Goal: Information Seeking & Learning: Check status

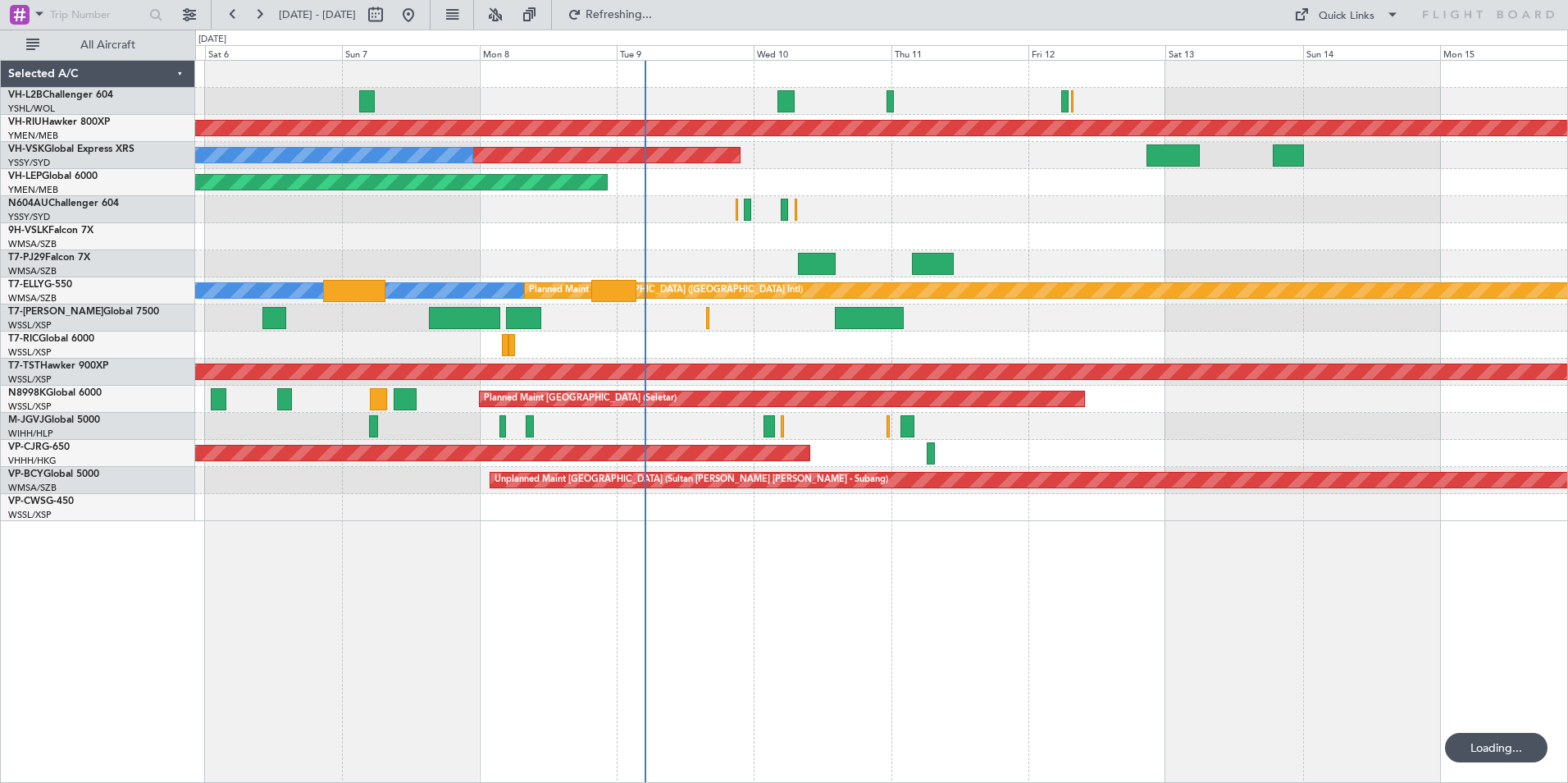
click at [41, 179] on span "VH-LEP" at bounding box center [25, 176] width 34 height 10
click at [51, 121] on link "VH-RIU Hawker 800XP" at bounding box center [59, 122] width 102 height 10
click at [61, 149] on link "VH-VSK Global Express XRS" at bounding box center [71, 149] width 126 height 10
click at [49, 125] on link "VH-RIU Hawker 800XP" at bounding box center [59, 122] width 102 height 10
click at [62, 145] on link "VH-VSK Global Express XRS" at bounding box center [71, 149] width 126 height 10
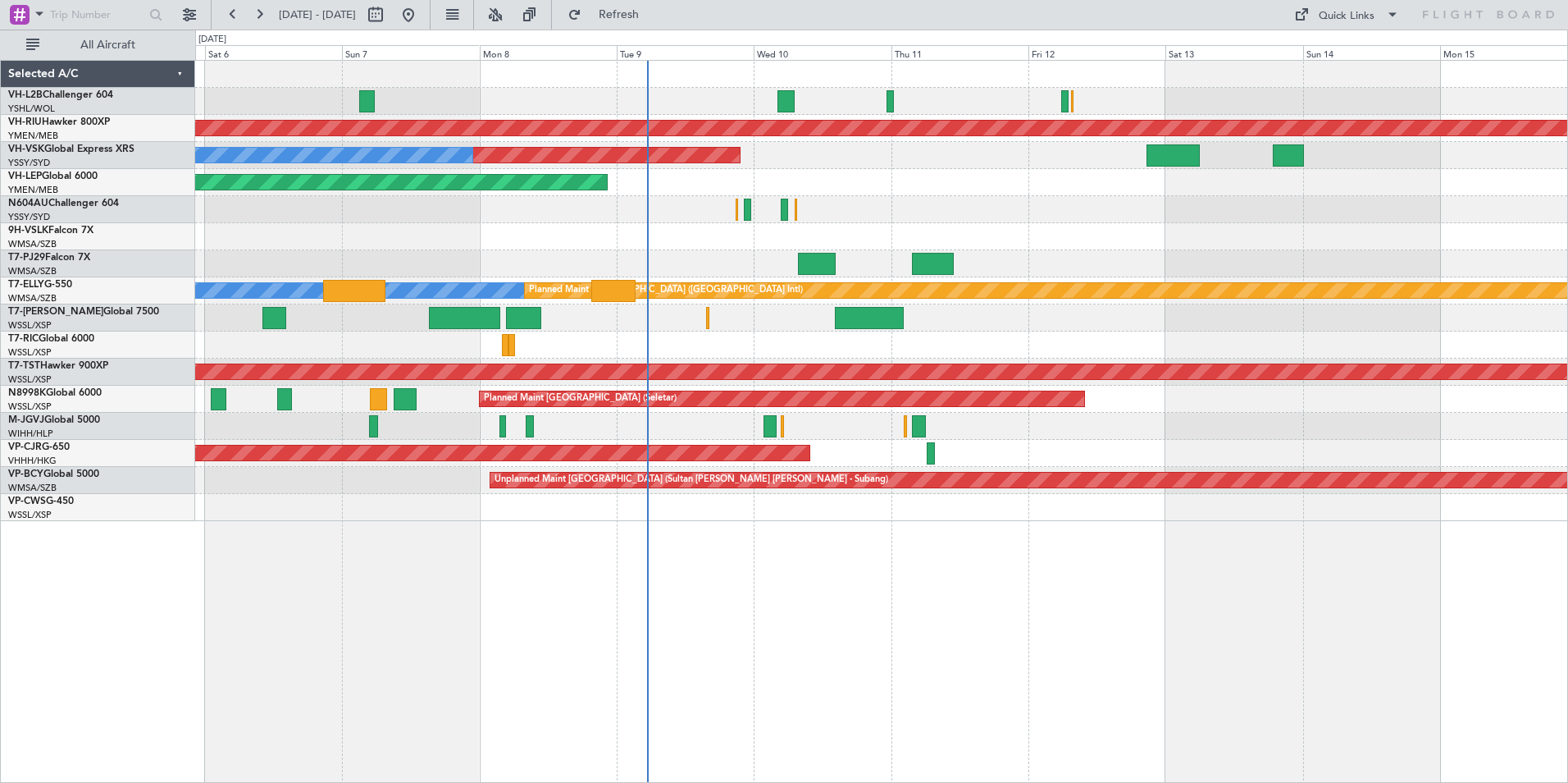
click at [602, 233] on div "Unplanned Maint [GEOGRAPHIC_DATA] ([GEOGRAPHIC_DATA]) Planned Maint [GEOGRAPHIC…" at bounding box center [881, 290] width 1372 height 460
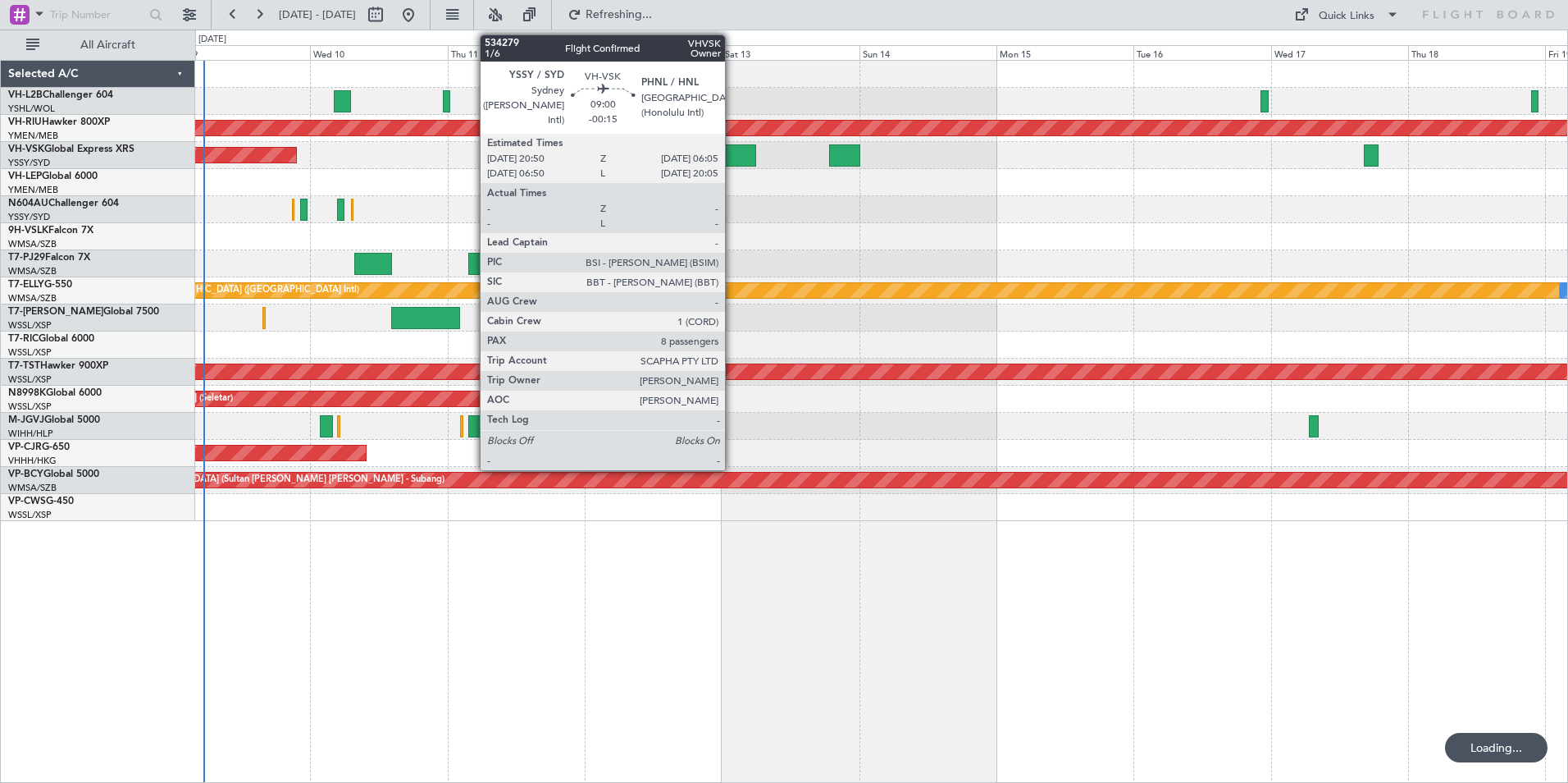
click at [732, 149] on div at bounding box center [729, 155] width 53 height 22
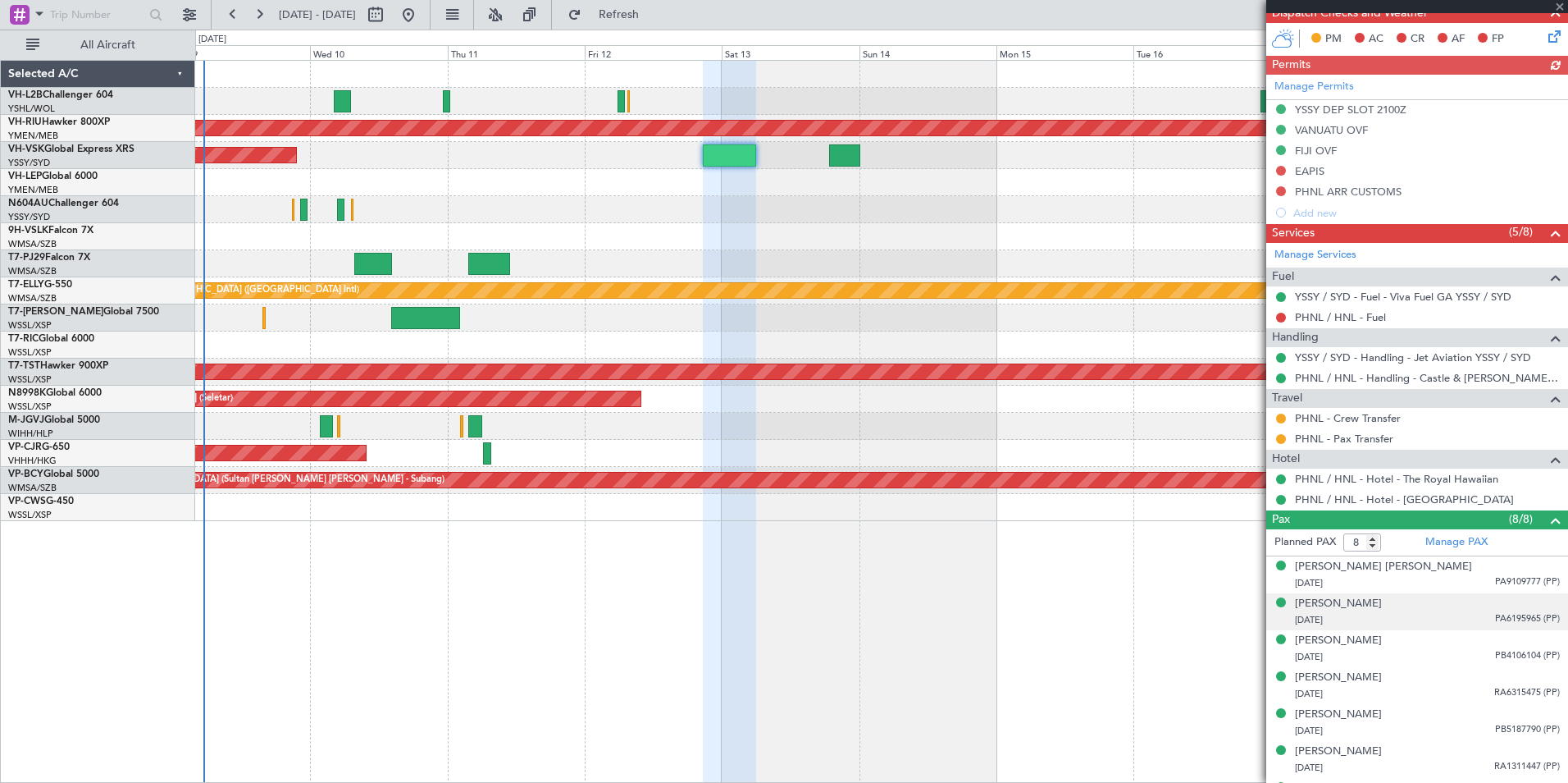
scroll to position [478, 0]
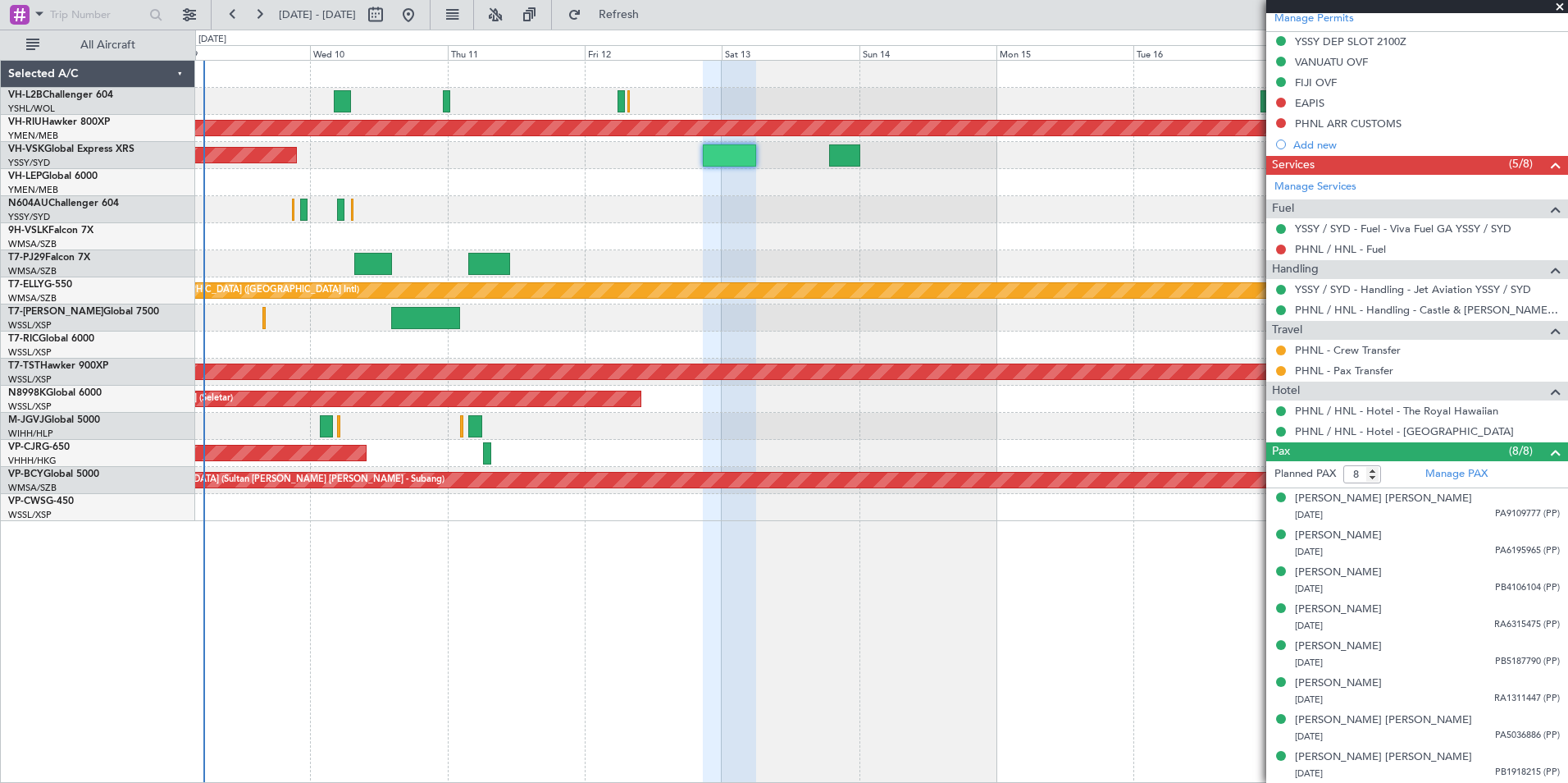
click at [1558, 4] on span at bounding box center [1560, 7] width 17 height 15
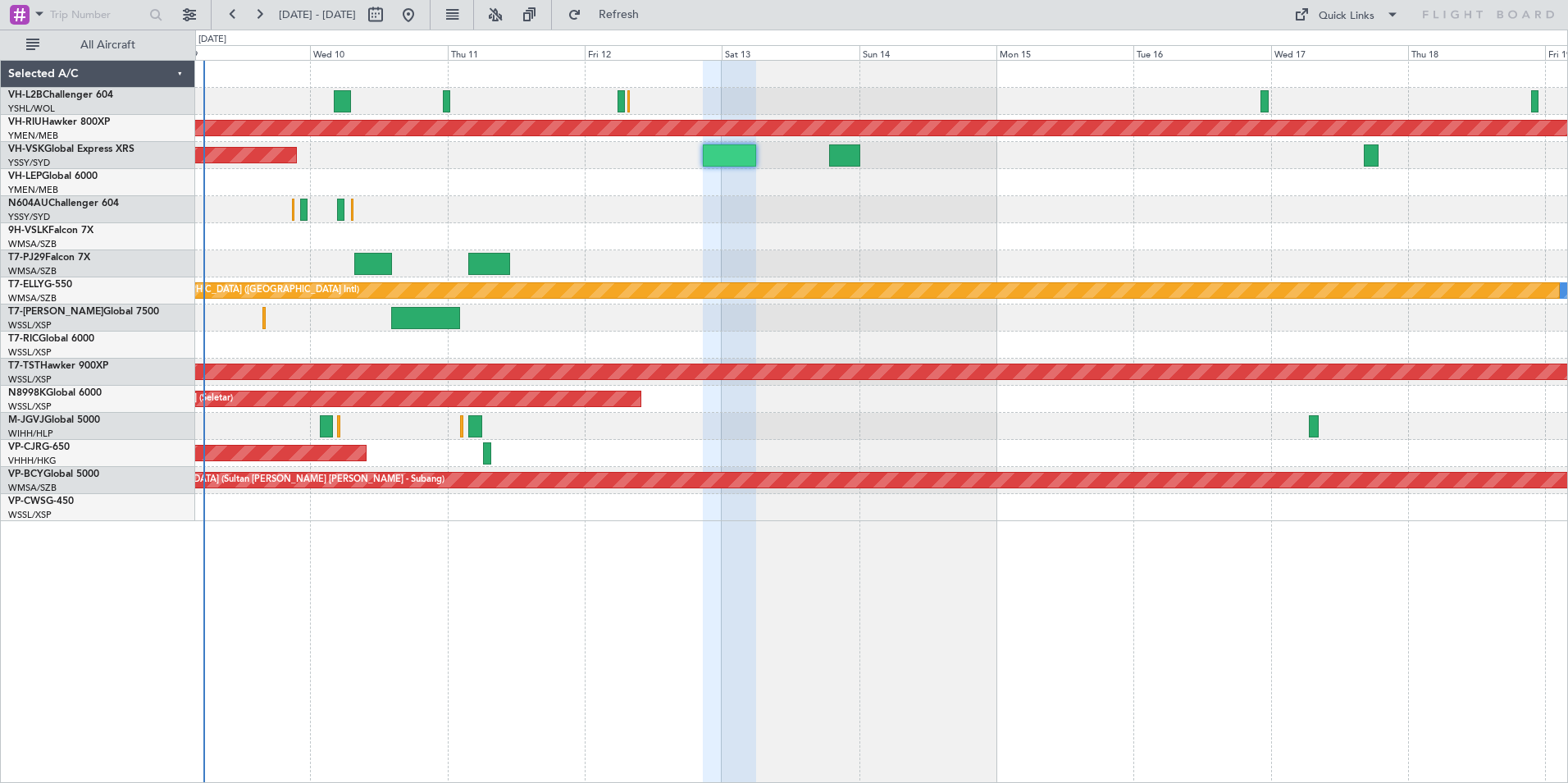
type input "0"
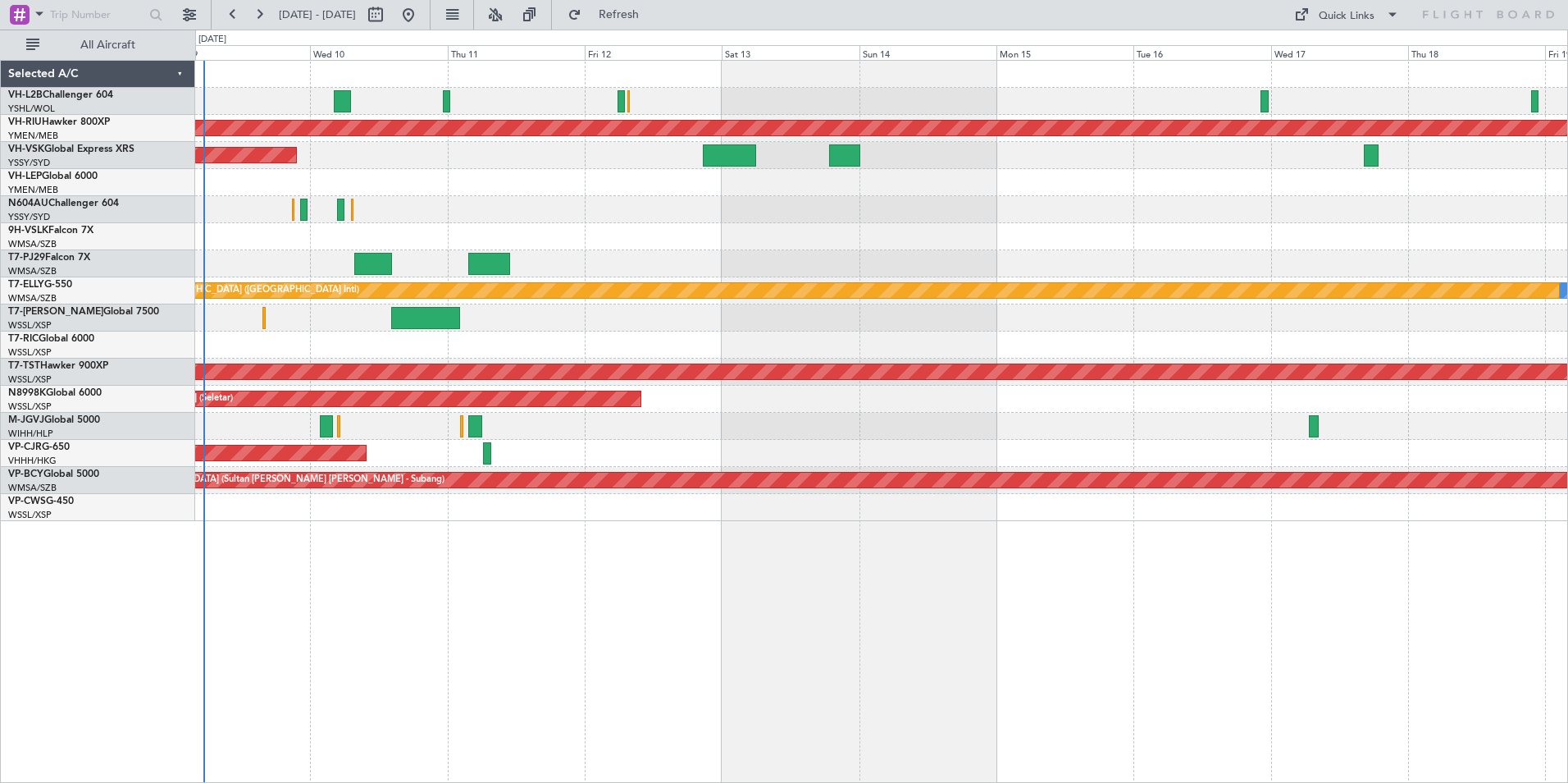
scroll to position [0, 0]
click at [579, 256] on div "Planned Maint [GEOGRAPHIC_DATA] ([GEOGRAPHIC_DATA]) Unplanned Maint Sydney ([PE…" at bounding box center [881, 290] width 1372 height 460
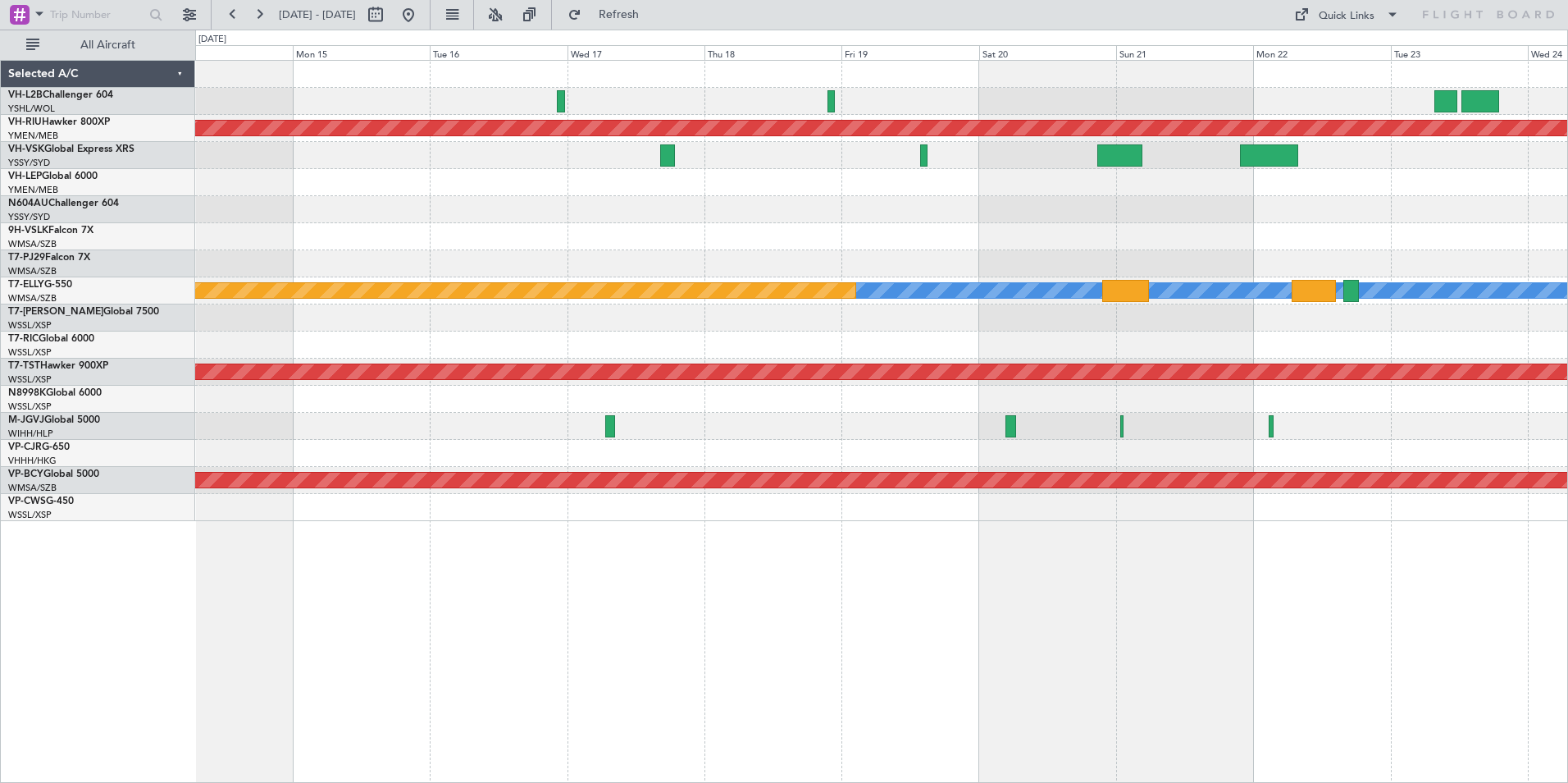
click at [840, 260] on div "Planned Maint [GEOGRAPHIC_DATA] ([GEOGRAPHIC_DATA]) [PERSON_NAME] Planned Maint…" at bounding box center [881, 290] width 1372 height 460
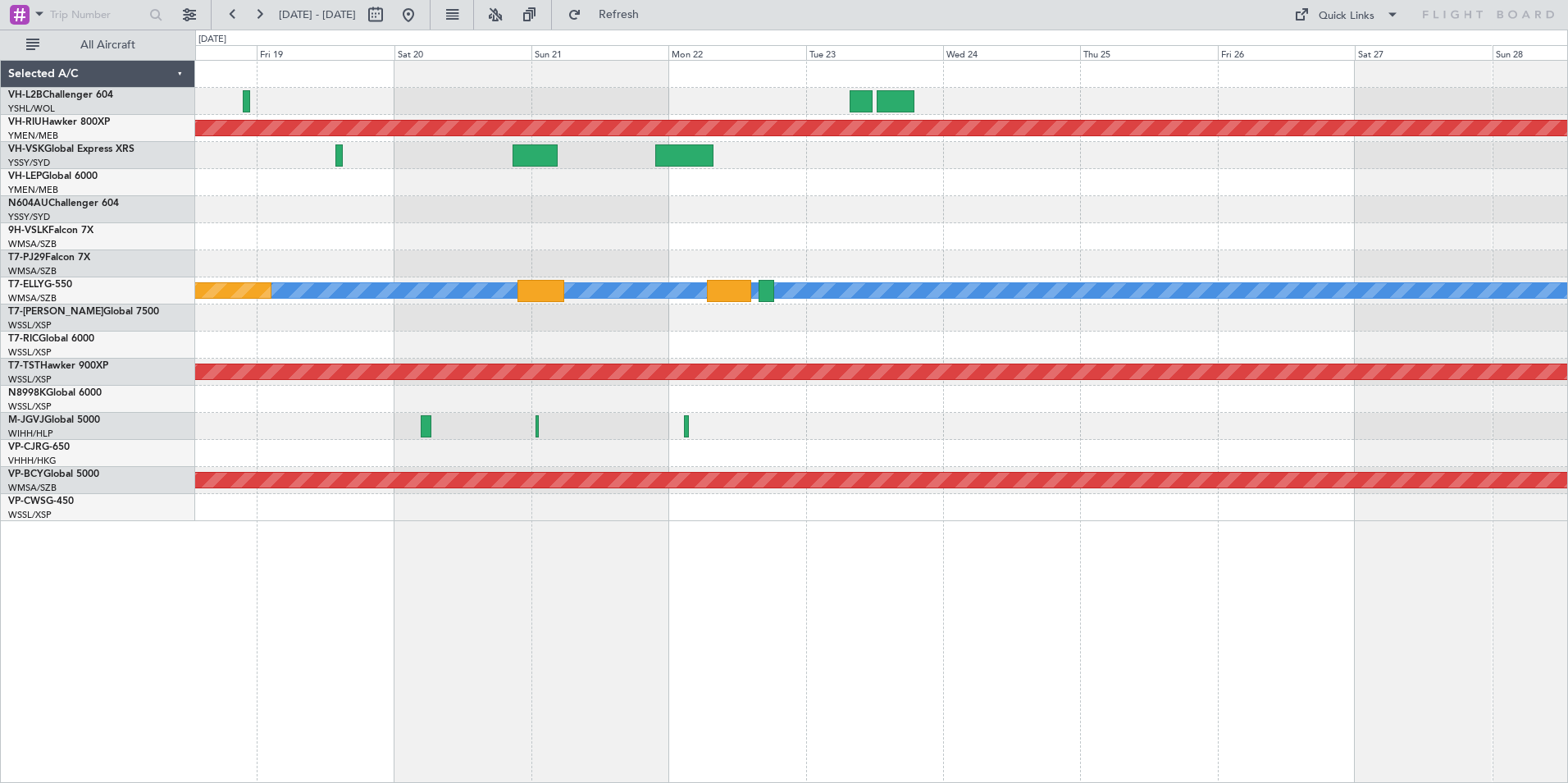
click at [826, 271] on div "Planned Maint [GEOGRAPHIC_DATA] ([GEOGRAPHIC_DATA]) [PERSON_NAME] Planned Maint…" at bounding box center [881, 290] width 1372 height 460
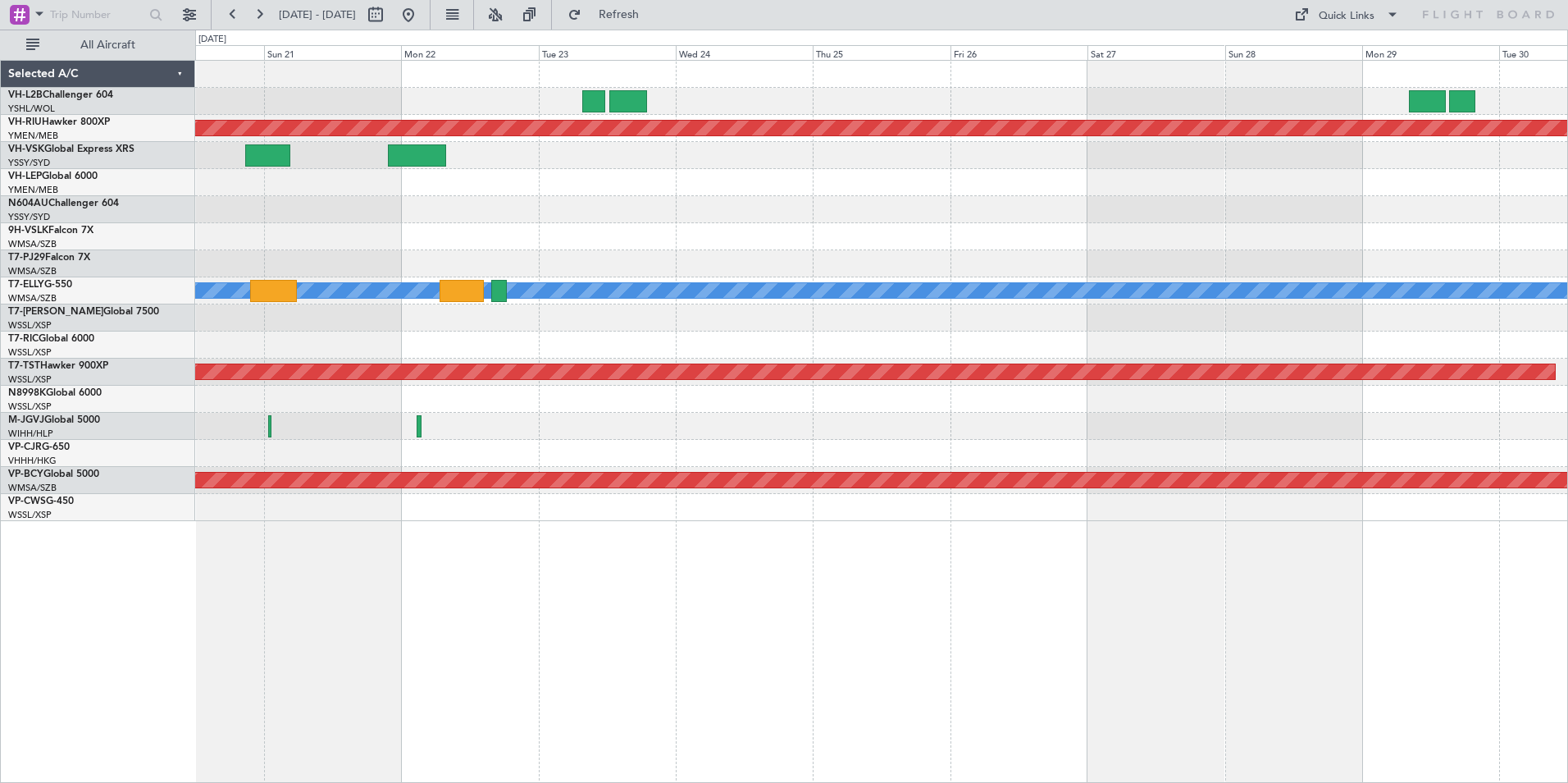
click at [750, 242] on div at bounding box center [881, 236] width 1372 height 27
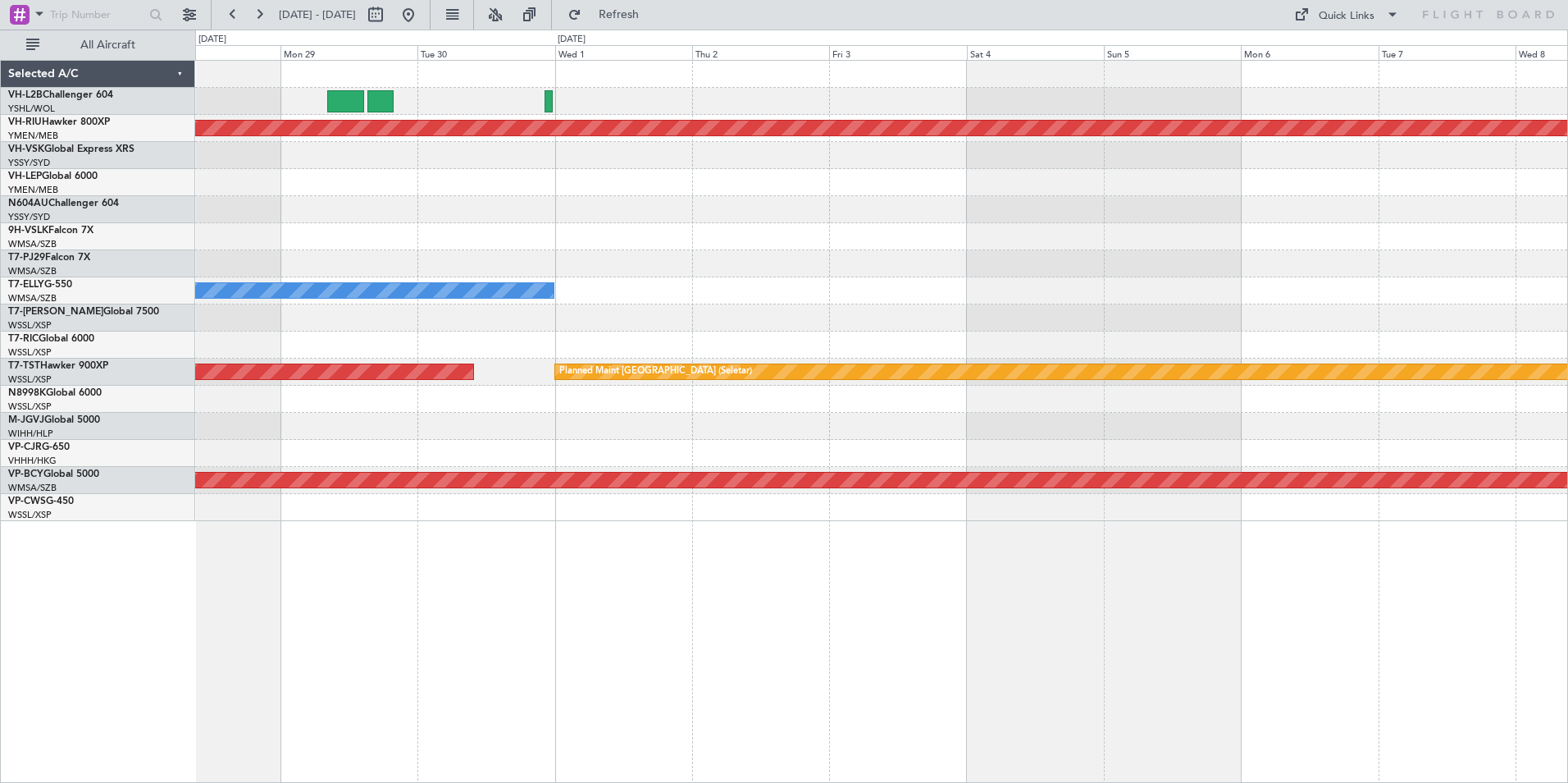
click at [412, 216] on div "Planned Maint [GEOGRAPHIC_DATA] ([GEOGRAPHIC_DATA]) [PERSON_NAME] Planned Maint…" at bounding box center [881, 290] width 1372 height 460
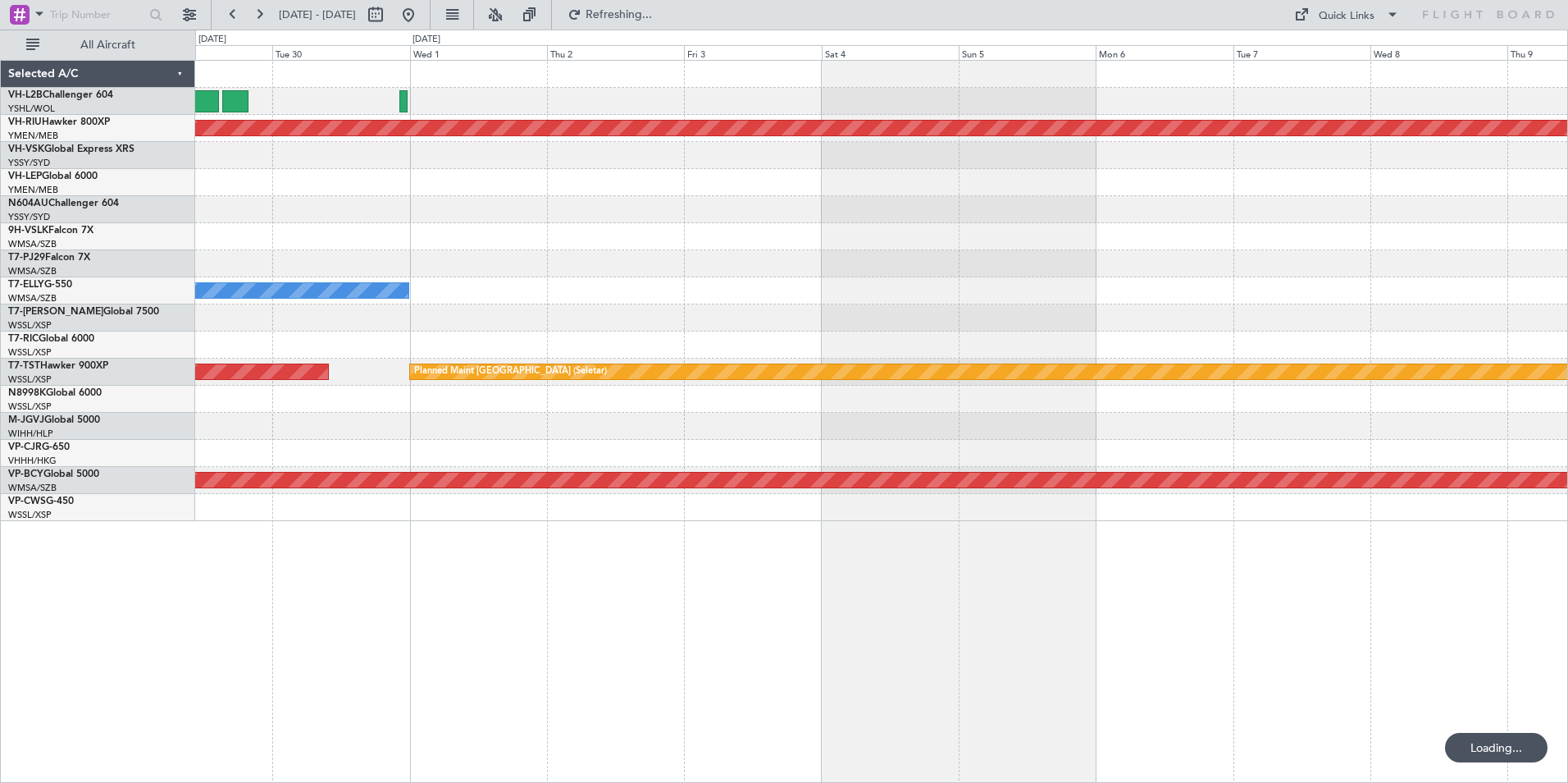
click at [982, 211] on div at bounding box center [881, 209] width 1372 height 27
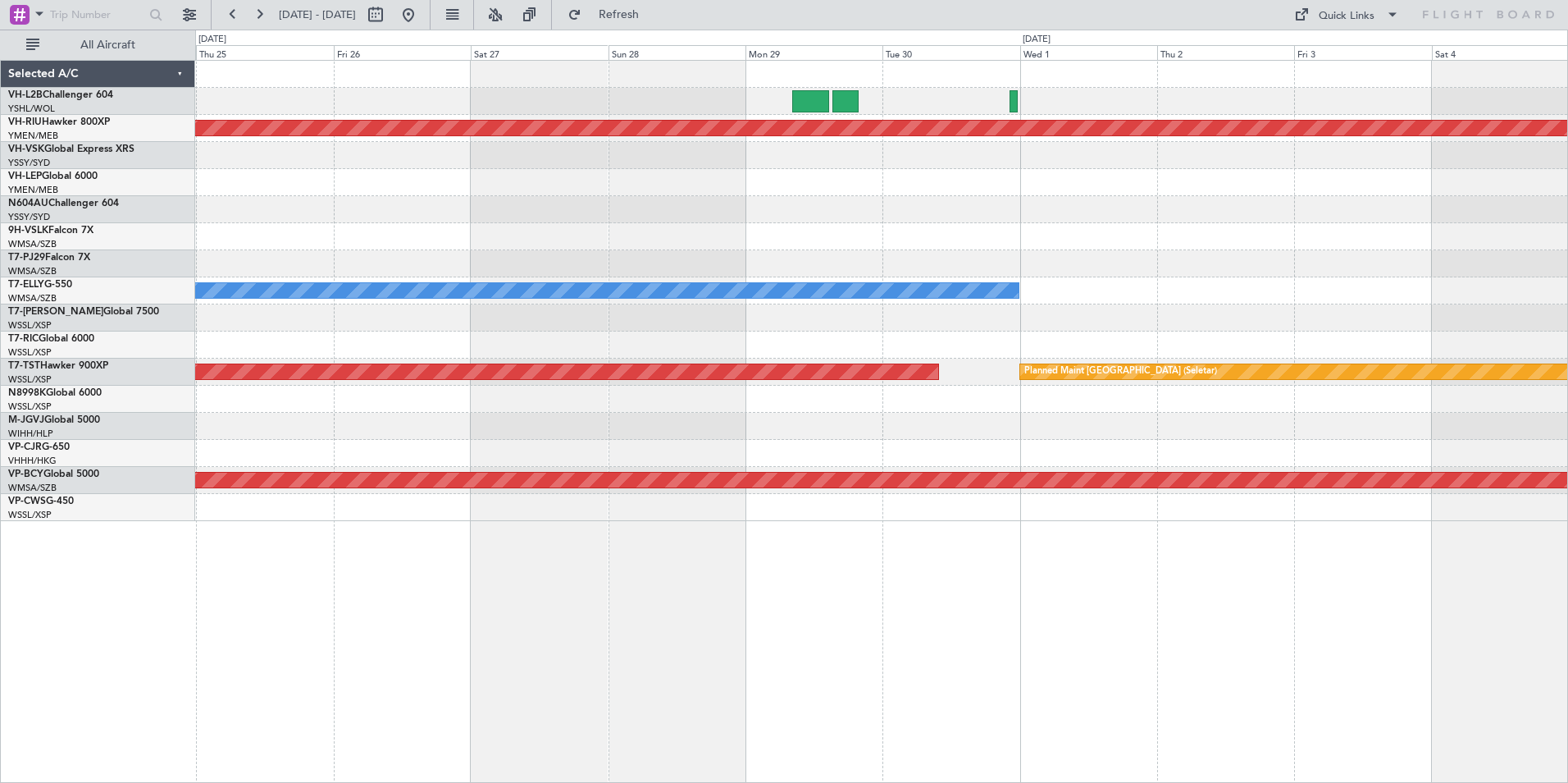
click at [1078, 219] on div at bounding box center [881, 209] width 1372 height 27
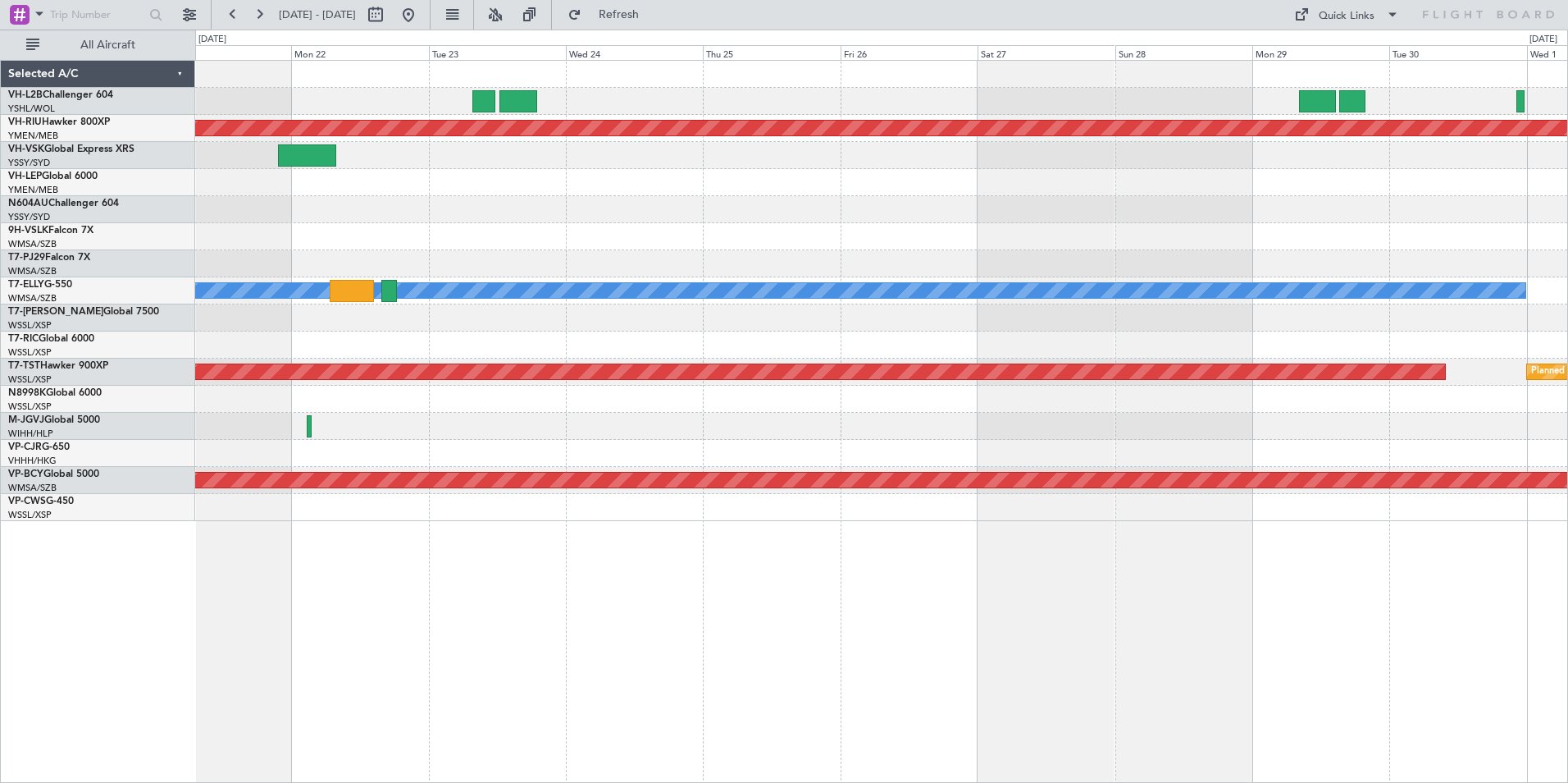
click at [1113, 173] on div at bounding box center [881, 182] width 1372 height 27
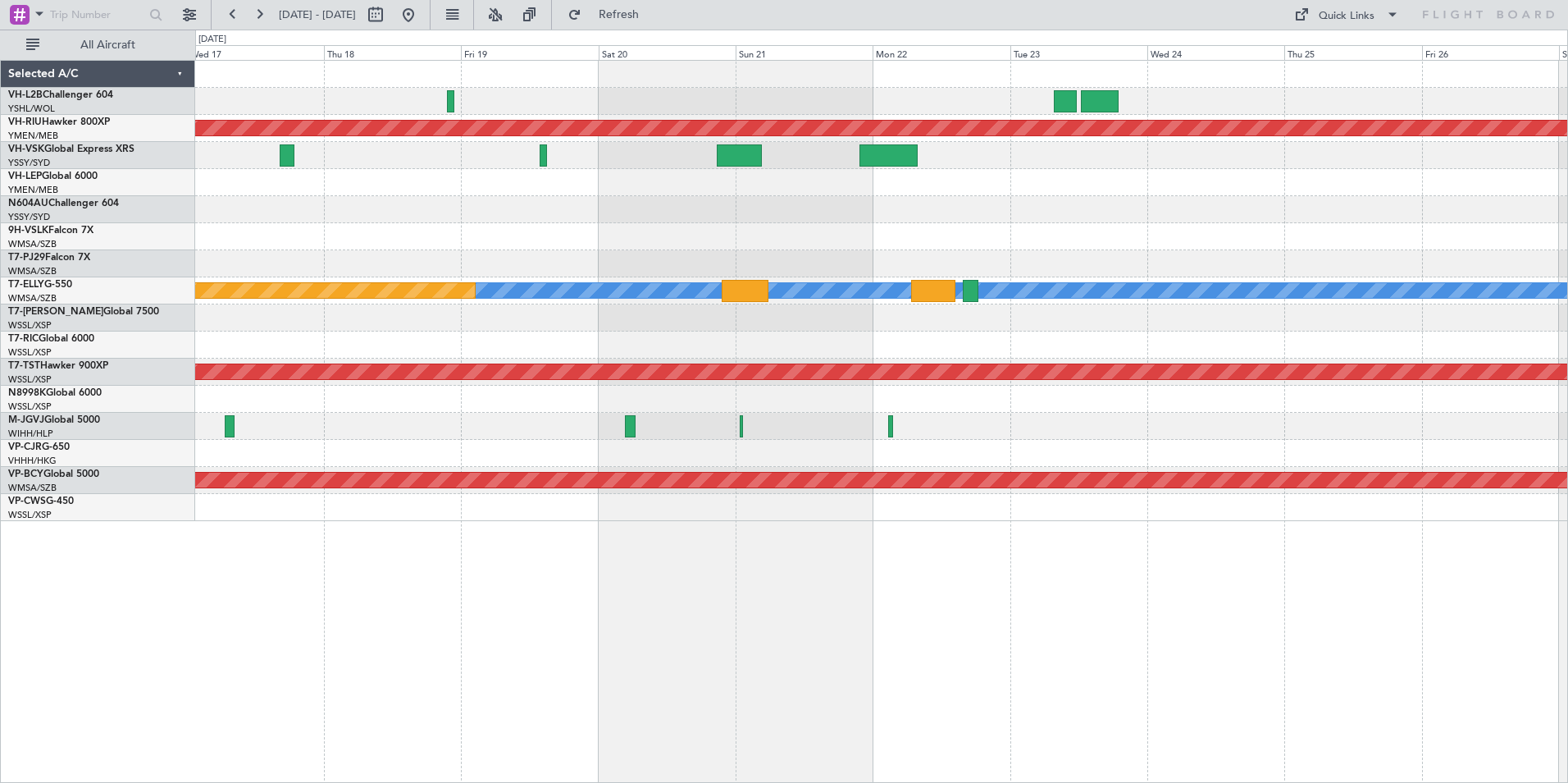
click at [1112, 214] on div at bounding box center [881, 209] width 1372 height 27
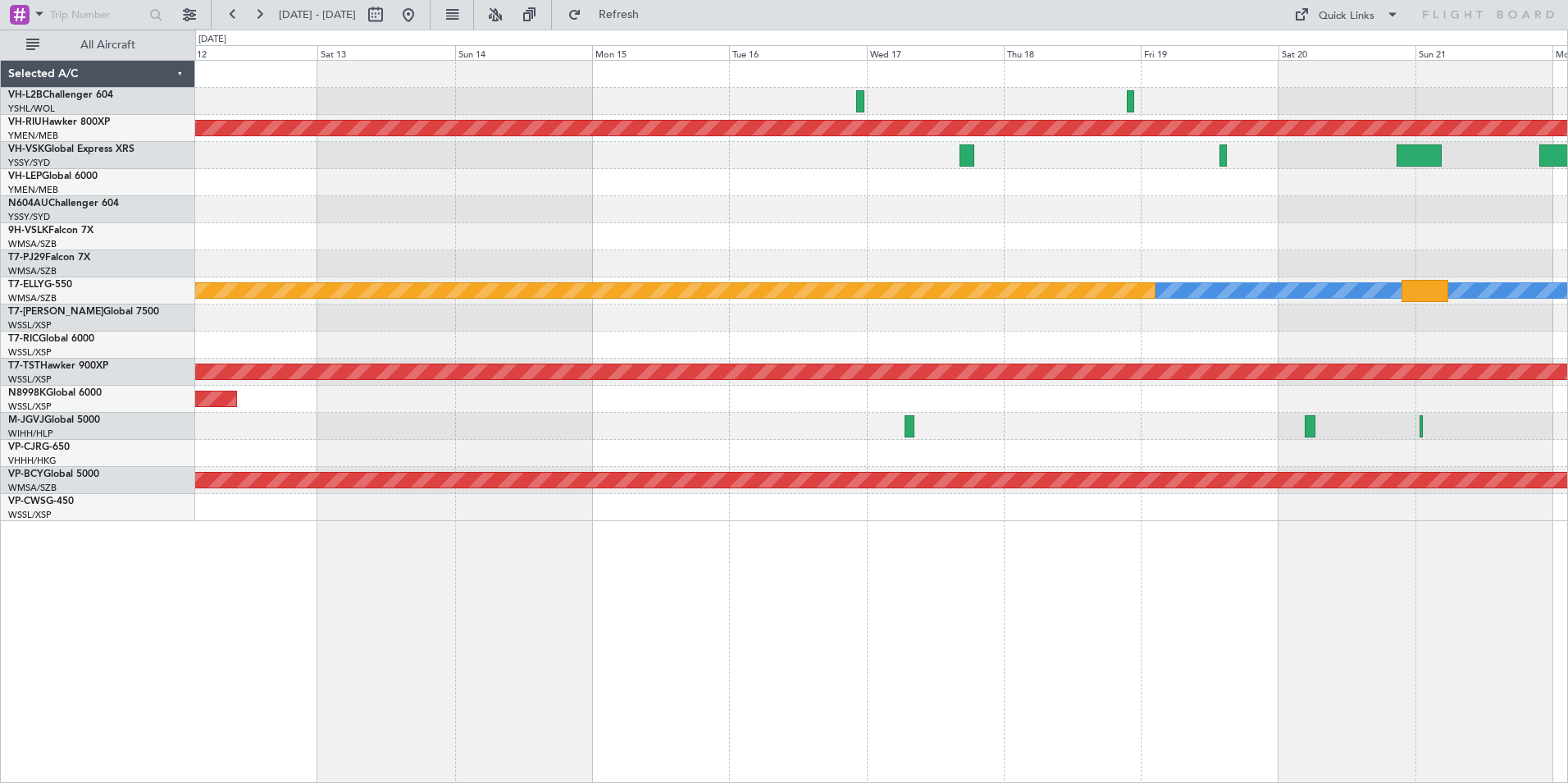
click at [1022, 214] on div at bounding box center [881, 209] width 1372 height 27
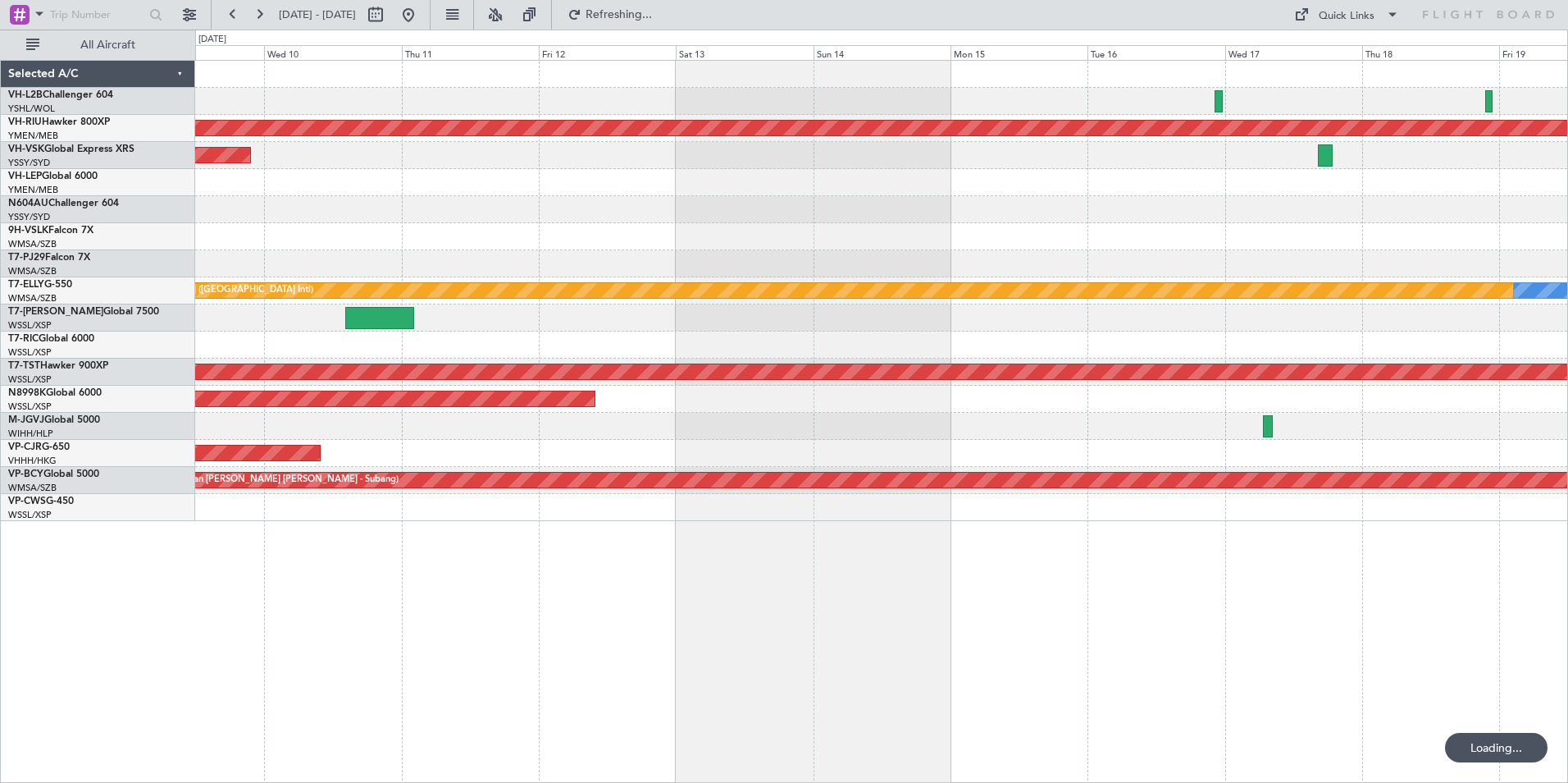
click at [796, 210] on div at bounding box center [881, 209] width 1372 height 27
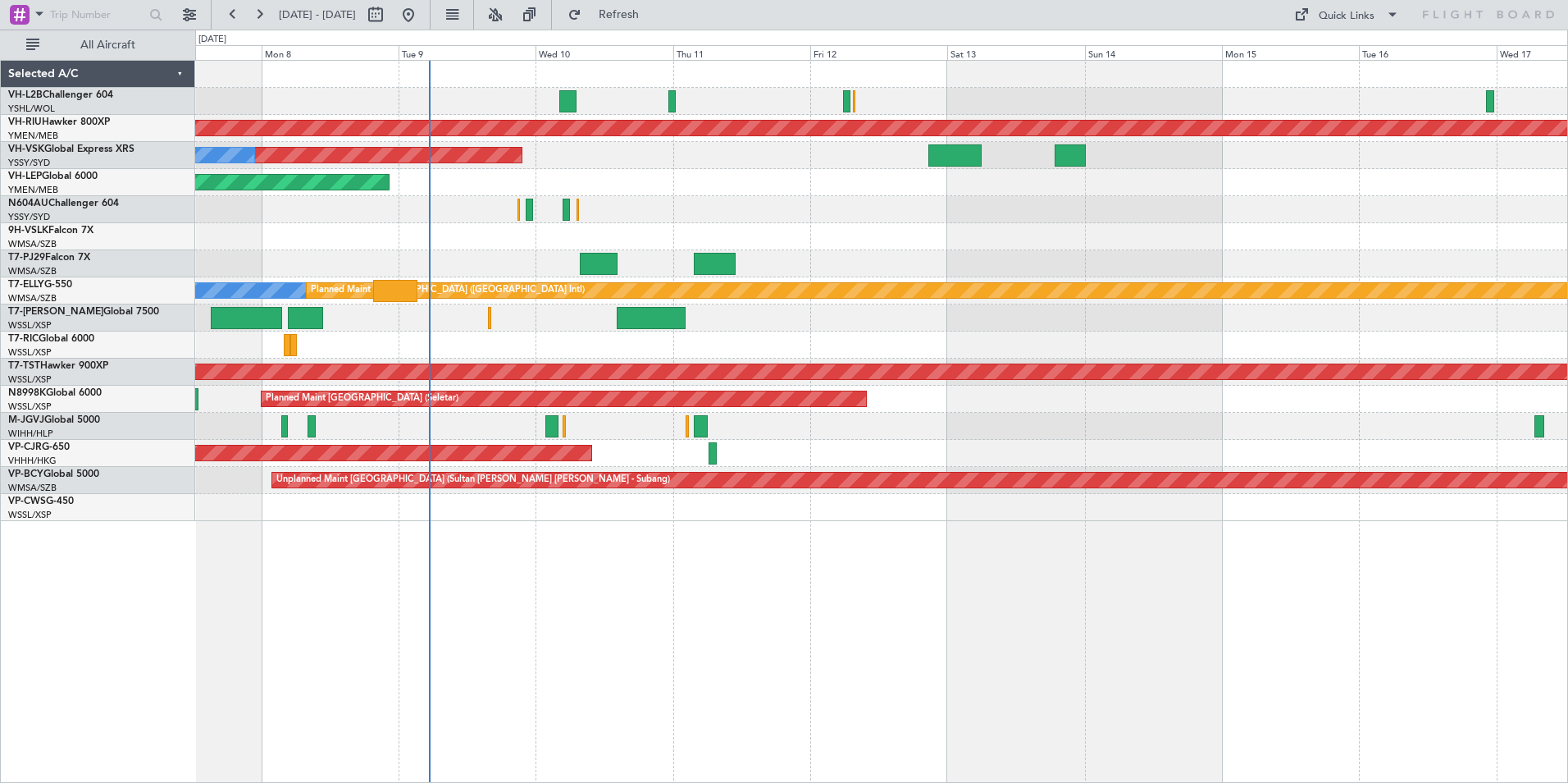
click at [674, 202] on div "Unplanned Maint [GEOGRAPHIC_DATA] ([GEOGRAPHIC_DATA]) Planned Maint [GEOGRAPHIC…" at bounding box center [881, 290] width 1372 height 460
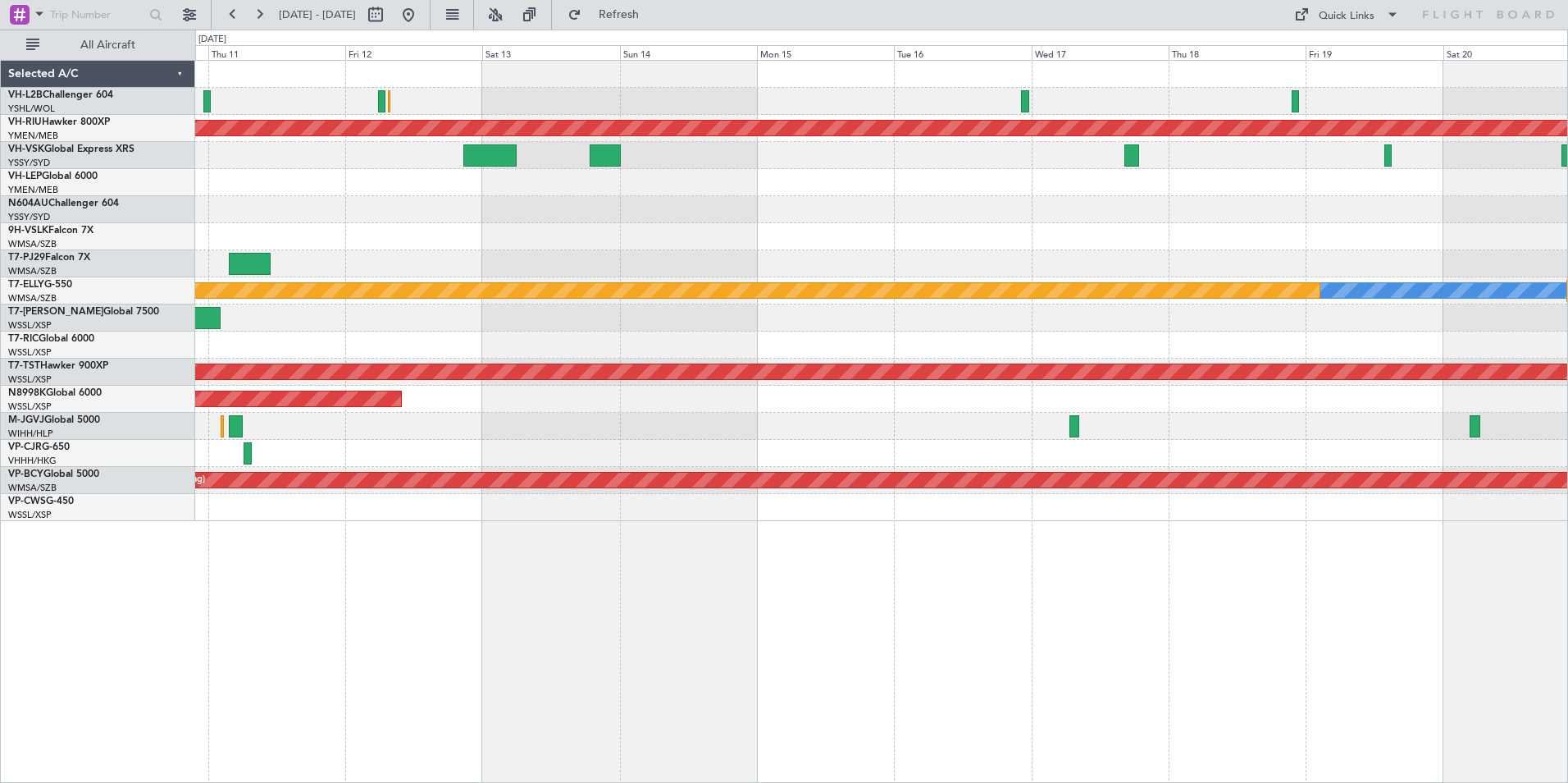
click at [1074, 225] on div "Planned Maint [GEOGRAPHIC_DATA] ([GEOGRAPHIC_DATA]) Unplanned Maint Sydney ([PE…" at bounding box center [881, 290] width 1372 height 460
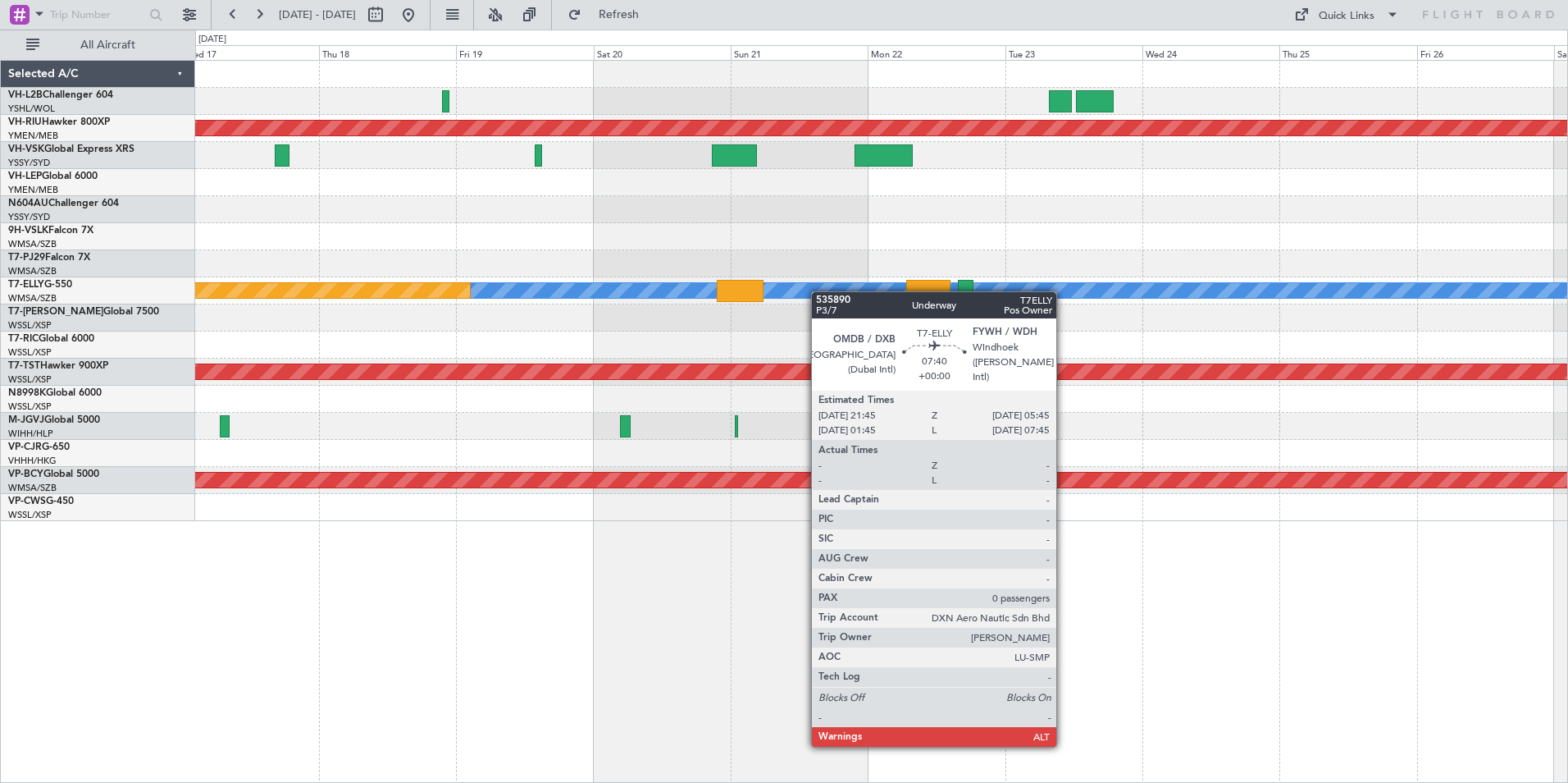
click at [769, 299] on div "Planned Maint [GEOGRAPHIC_DATA] ([GEOGRAPHIC_DATA]) [PERSON_NAME] Planned Maint…" at bounding box center [881, 290] width 1372 height 460
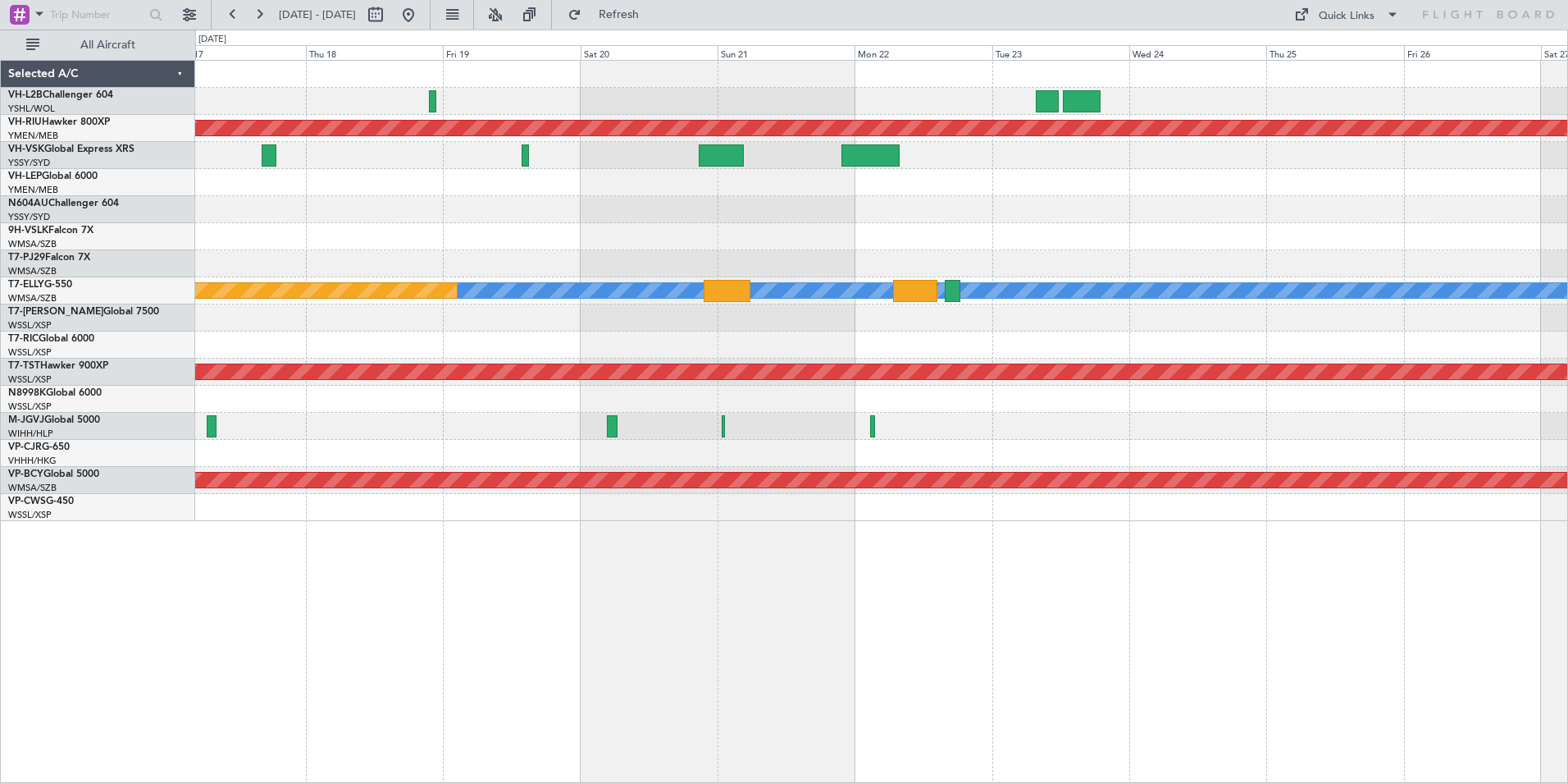
click at [1281, 221] on div at bounding box center [881, 209] width 1372 height 27
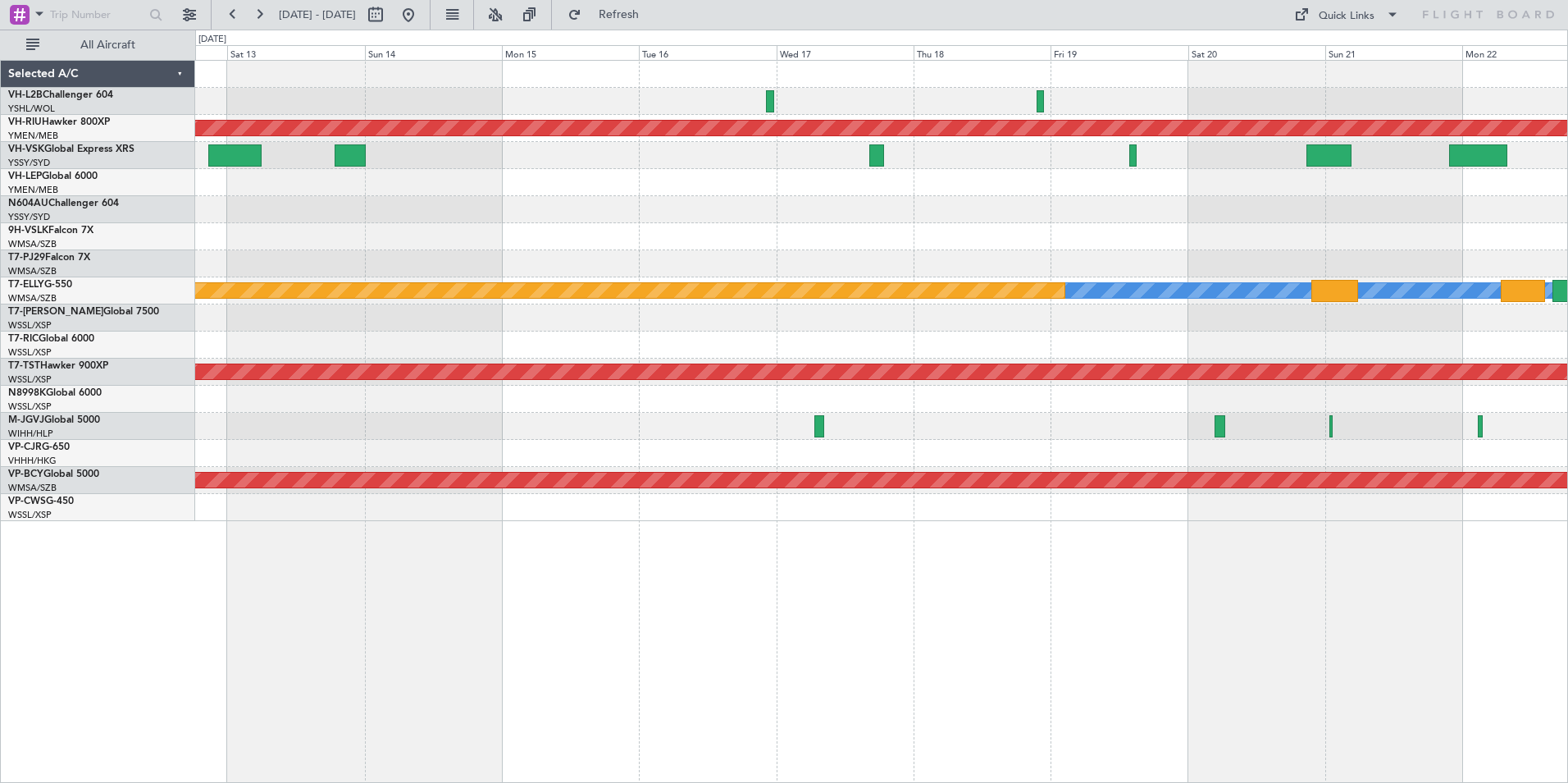
click at [790, 233] on div at bounding box center [881, 236] width 1372 height 27
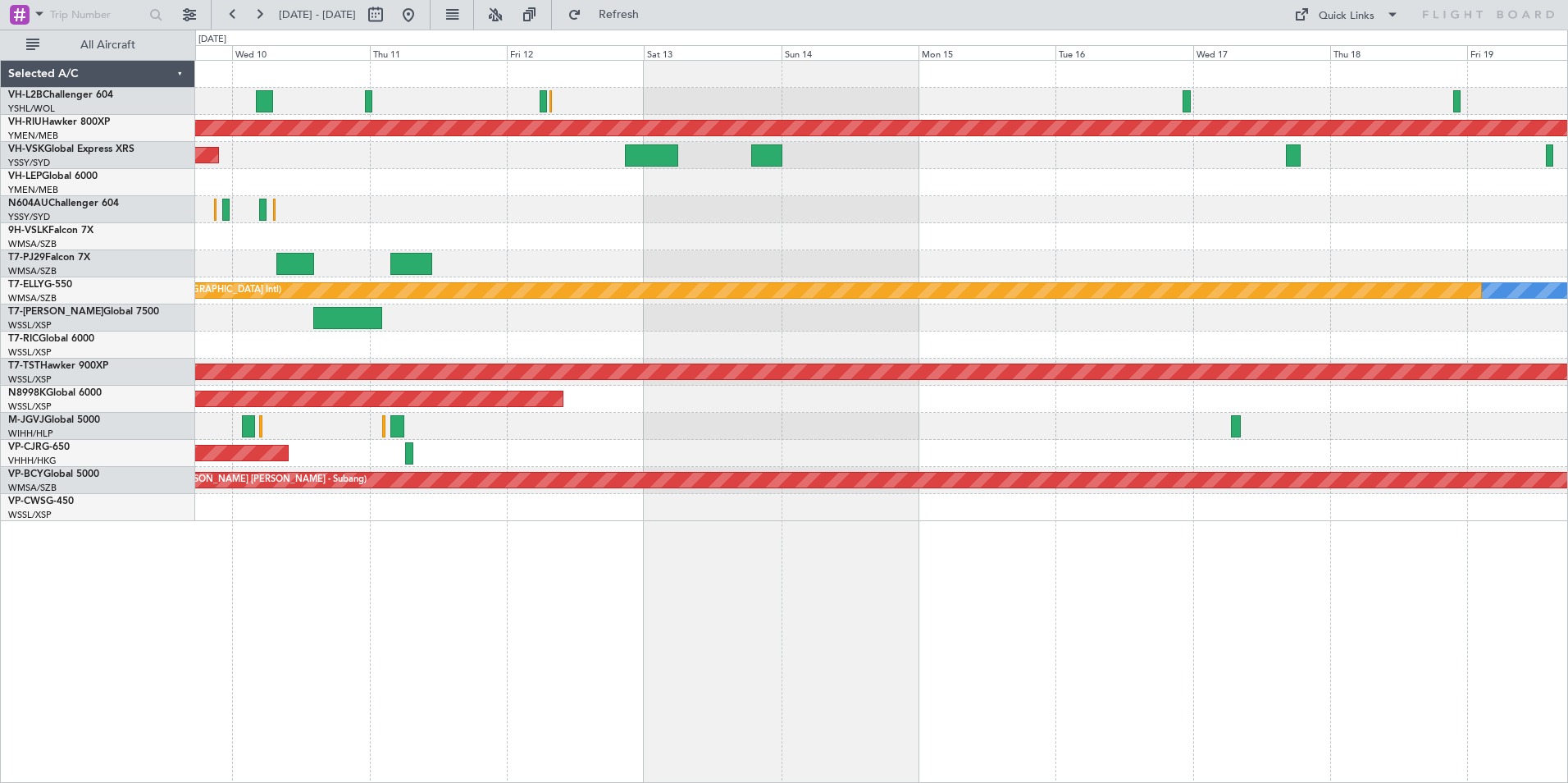
click at [650, 239] on div "Planned Maint [GEOGRAPHIC_DATA] ([GEOGRAPHIC_DATA]) Unplanned Maint Sydney ([PE…" at bounding box center [881, 290] width 1372 height 460
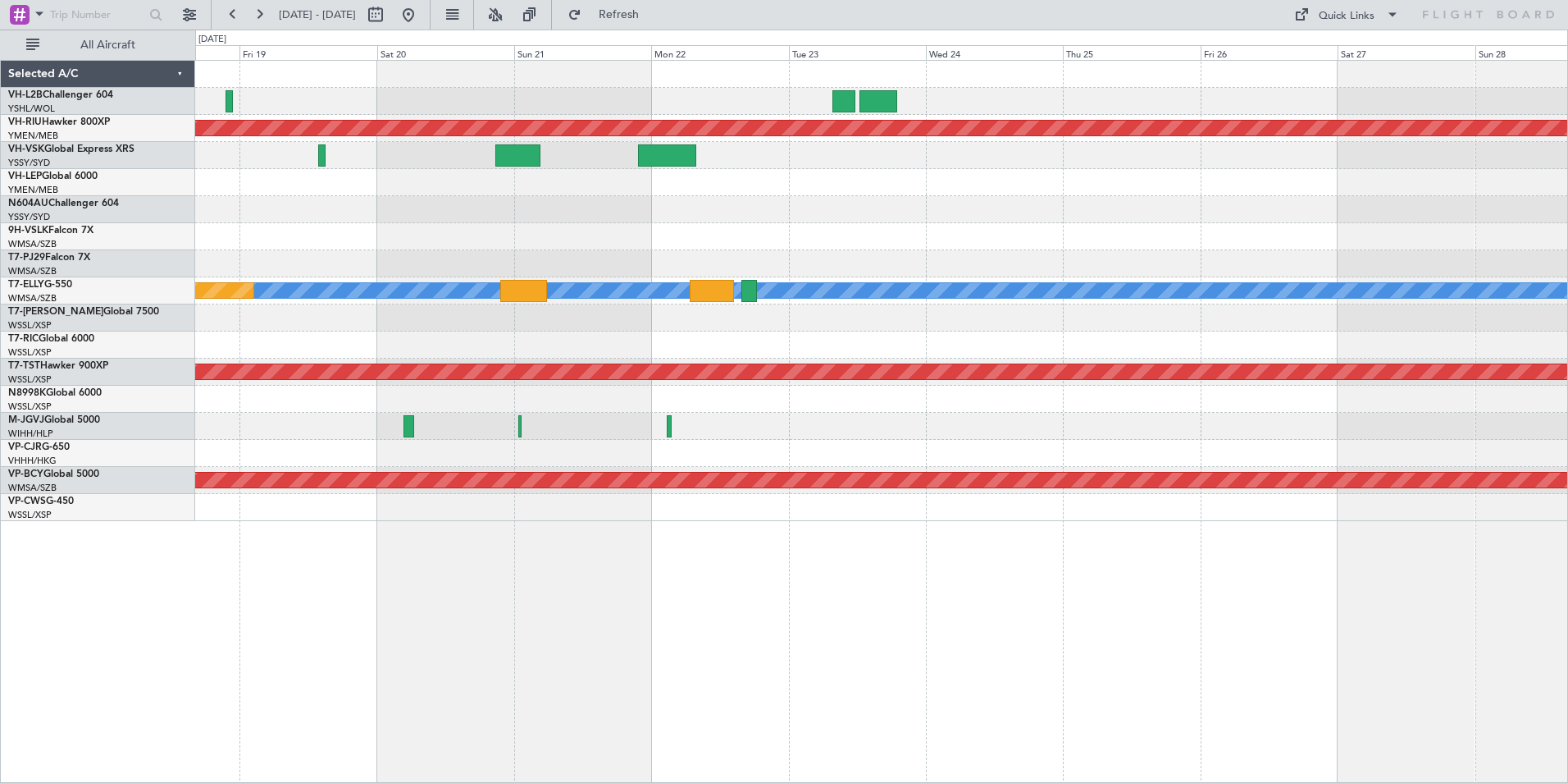
click at [768, 256] on div "Planned Maint [GEOGRAPHIC_DATA] ([GEOGRAPHIC_DATA]) [PERSON_NAME] Planned Maint…" at bounding box center [881, 290] width 1372 height 460
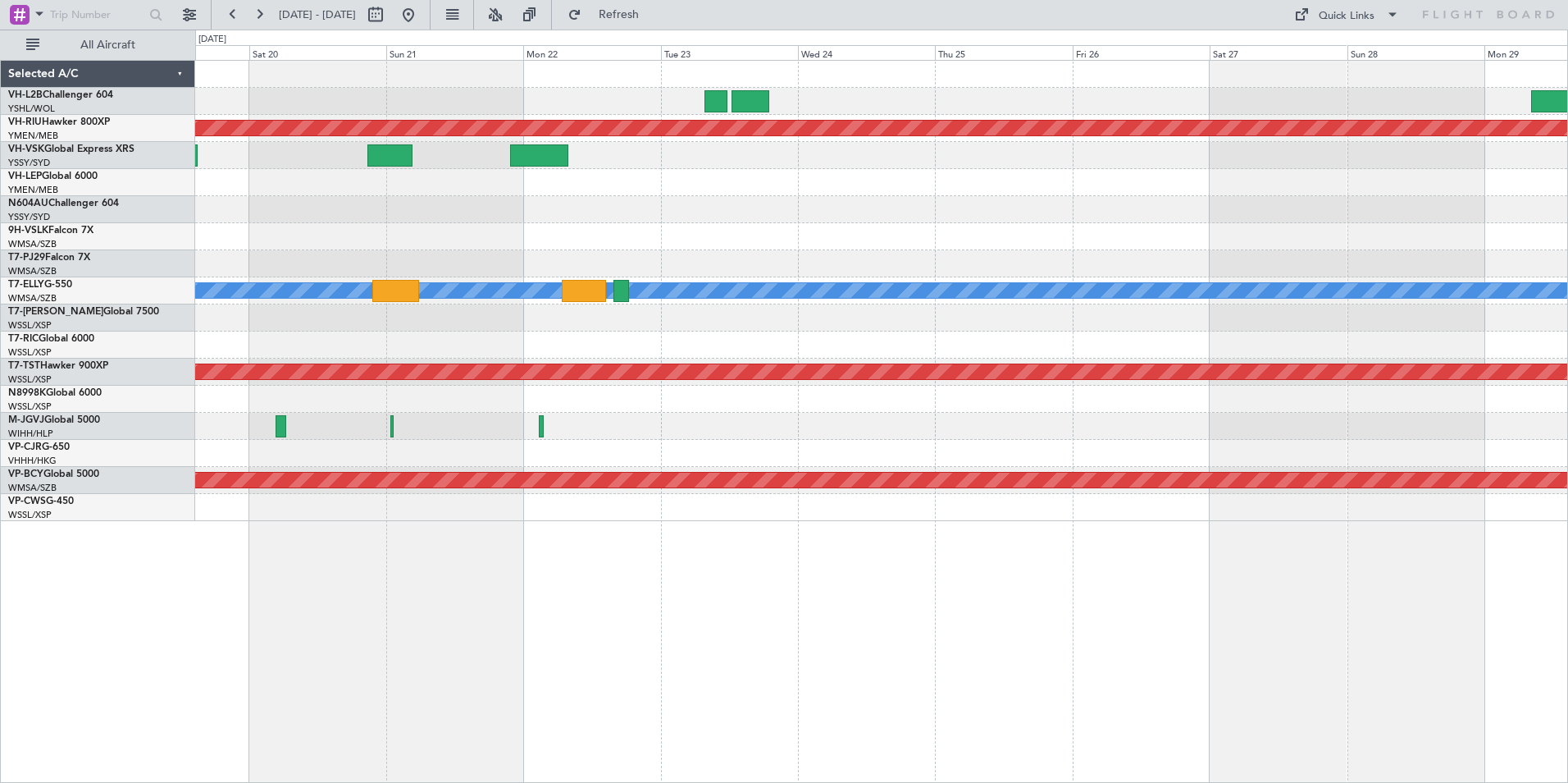
click at [549, 242] on div "Planned Maint [GEOGRAPHIC_DATA] ([GEOGRAPHIC_DATA]) [PERSON_NAME] Planned Maint…" at bounding box center [881, 290] width 1372 height 460
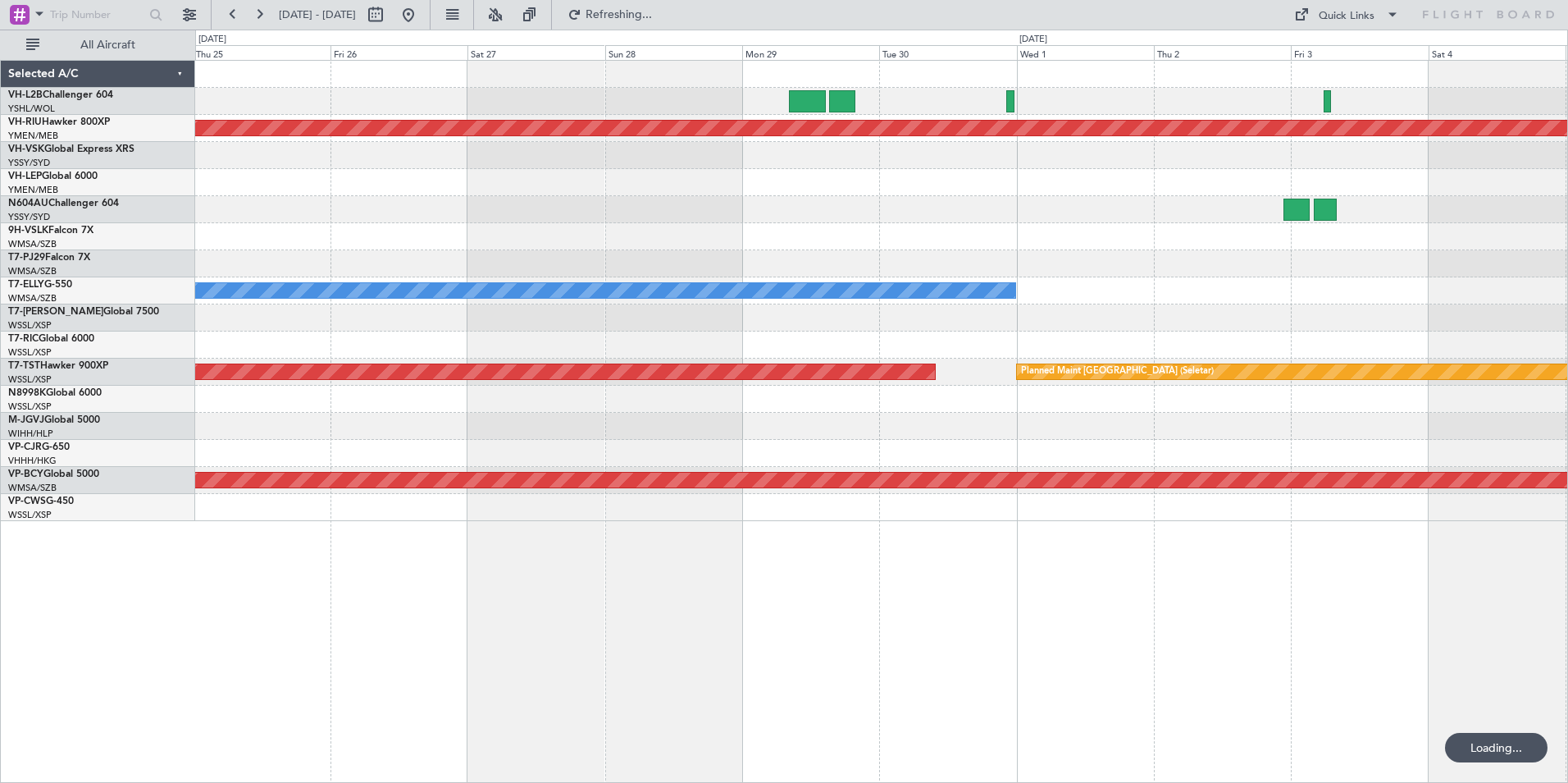
click at [684, 241] on div at bounding box center [881, 236] width 1372 height 27
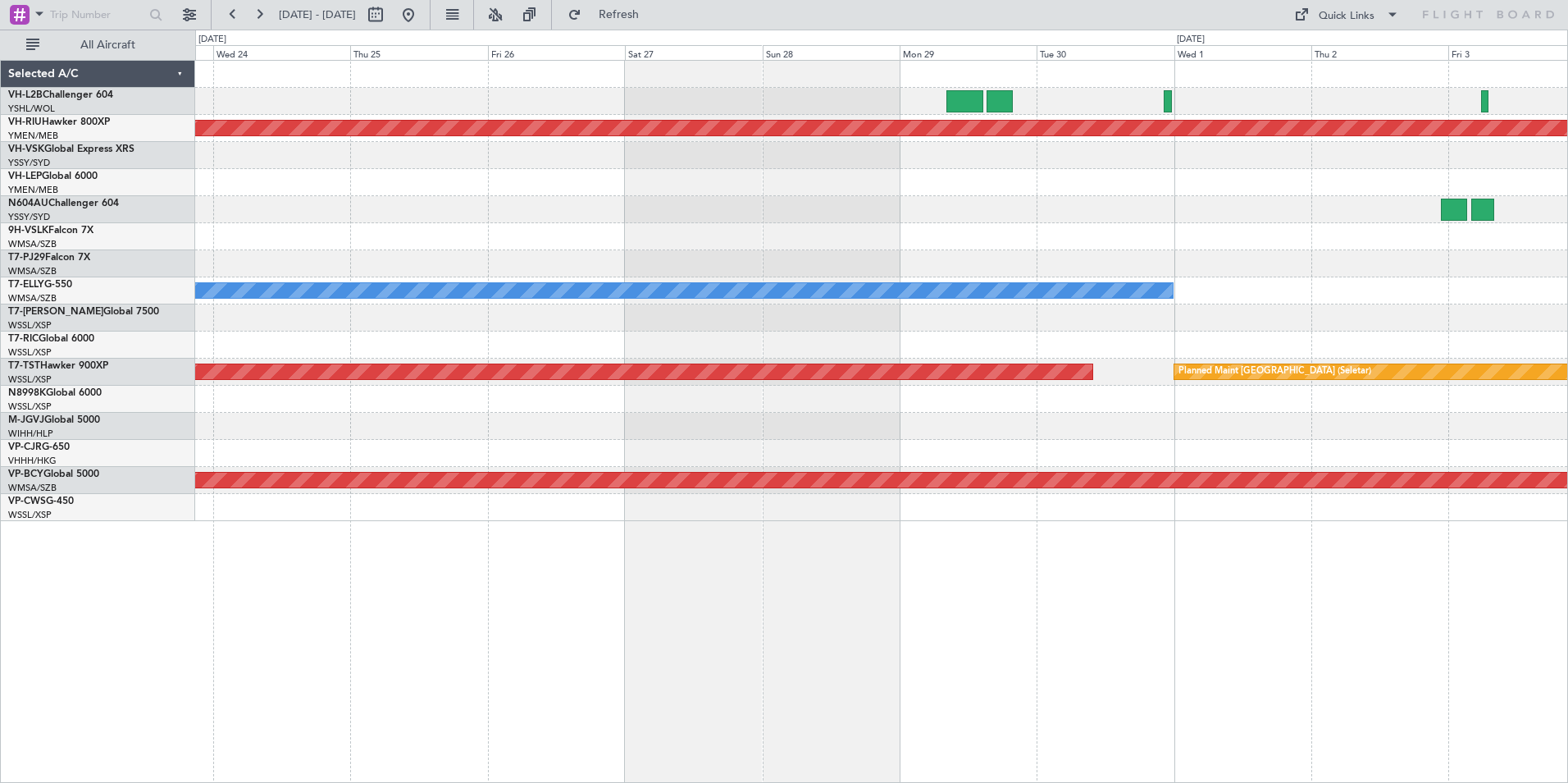
click at [1260, 251] on div "Planned Maint [GEOGRAPHIC_DATA] ([GEOGRAPHIC_DATA]) [PERSON_NAME] Planned Maint…" at bounding box center [881, 290] width 1372 height 460
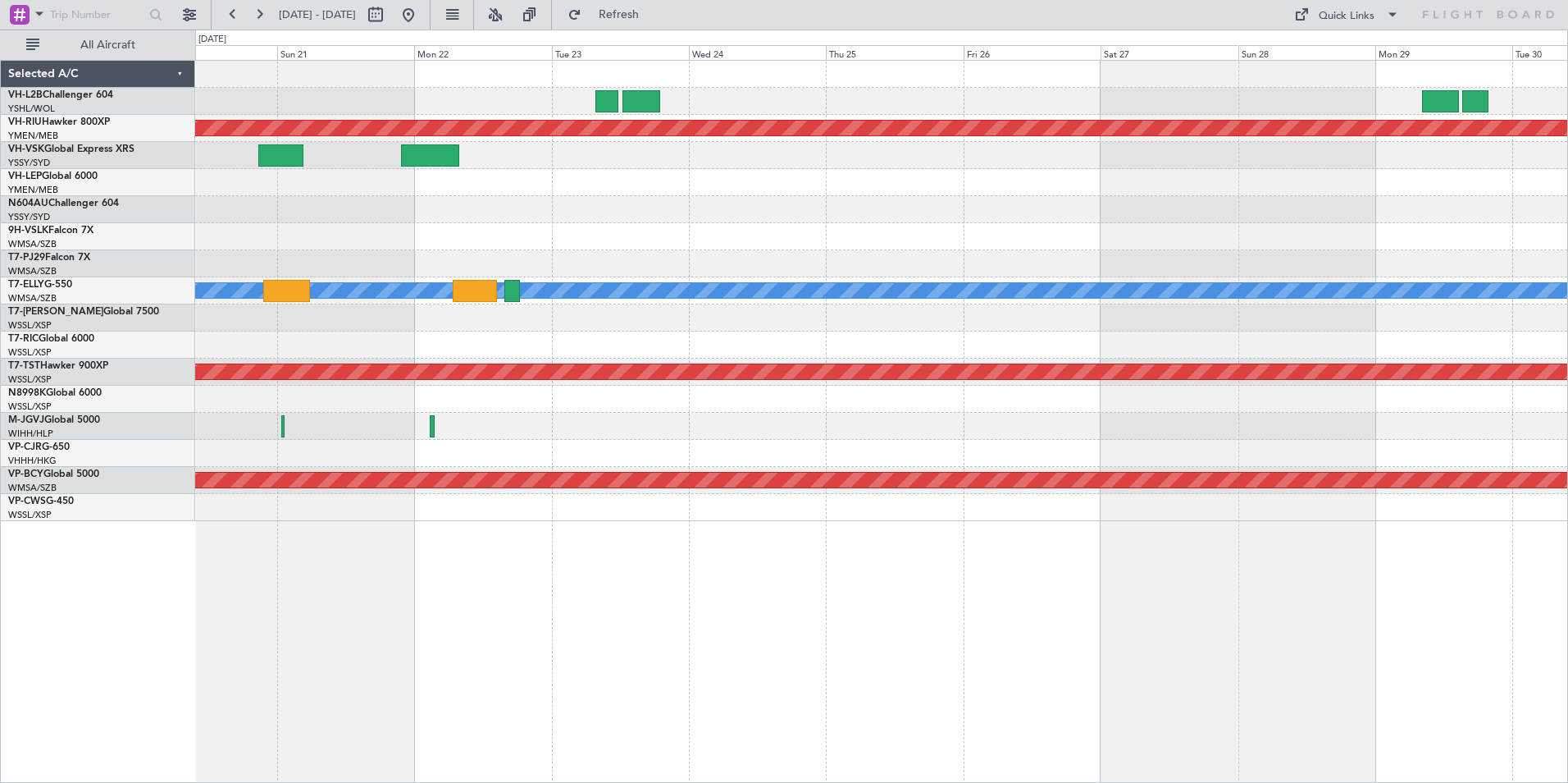
click at [1213, 239] on div at bounding box center [881, 236] width 1372 height 27
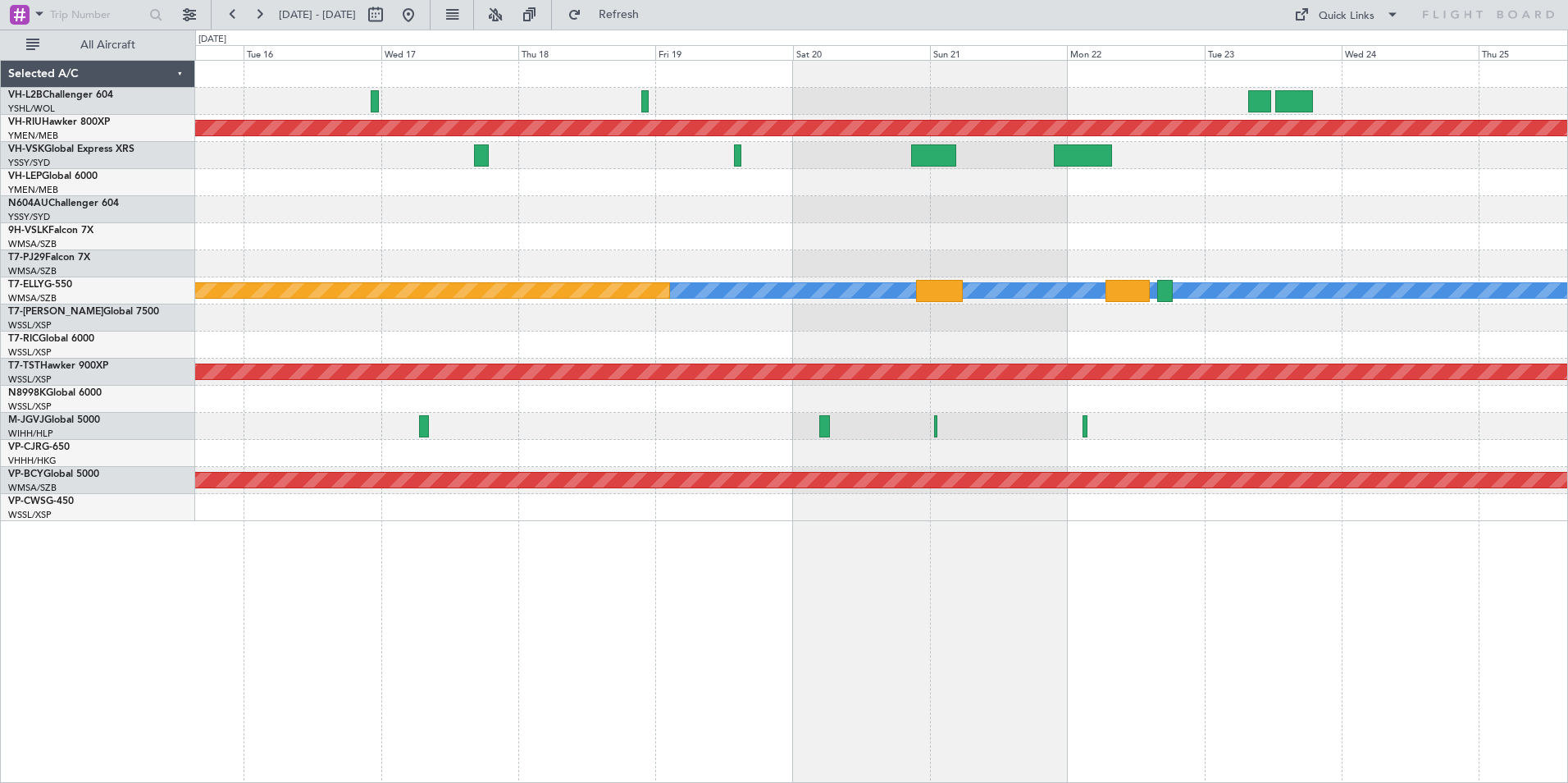
click at [1404, 238] on div at bounding box center [881, 236] width 1372 height 27
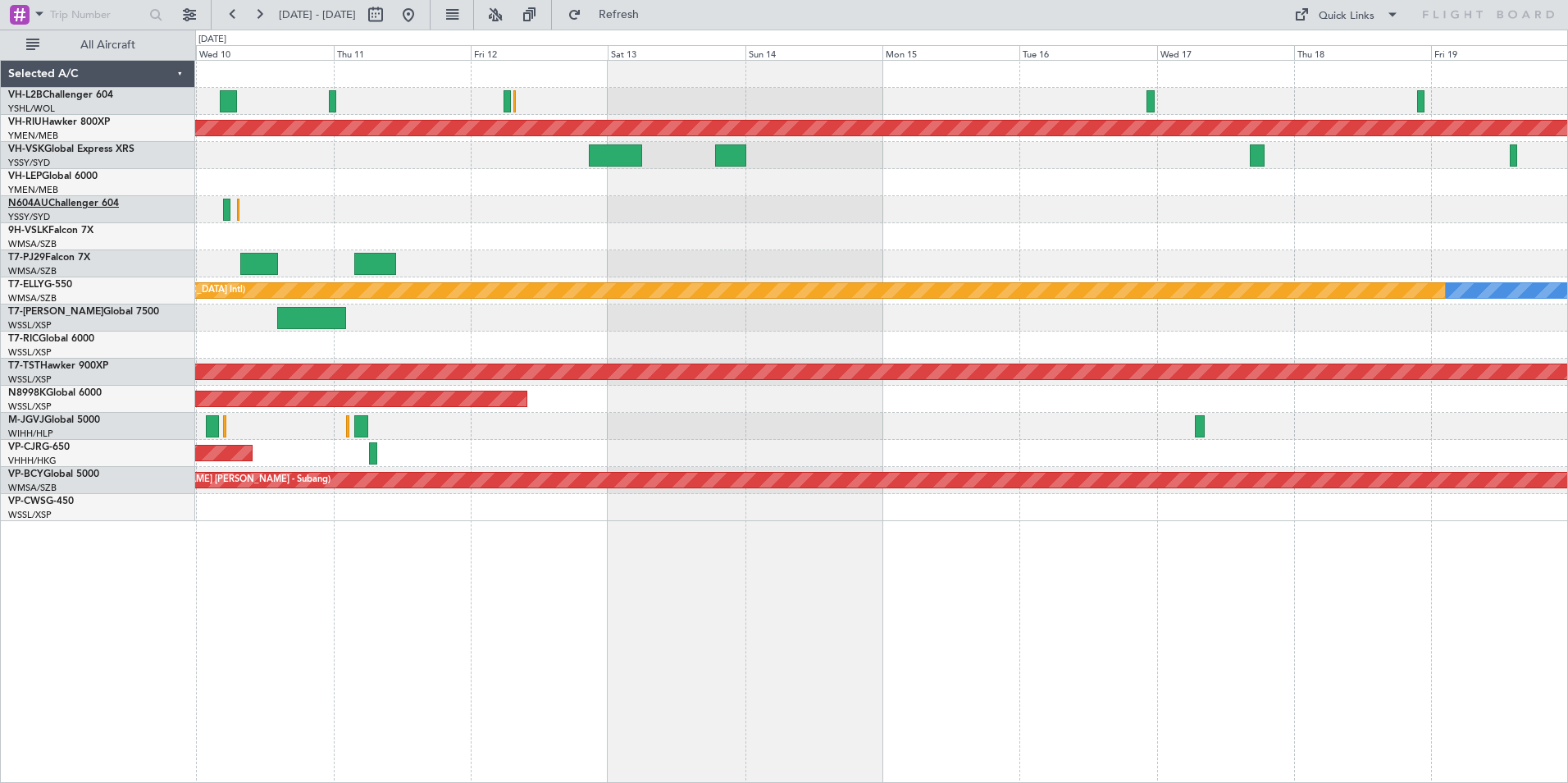
click at [53, 204] on link "N604AU Challenger 604" at bounding box center [63, 203] width 111 height 10
click at [746, 183] on div "Unplanned Maint Wichita (Wichita Mid-continent)" at bounding box center [881, 182] width 1372 height 27
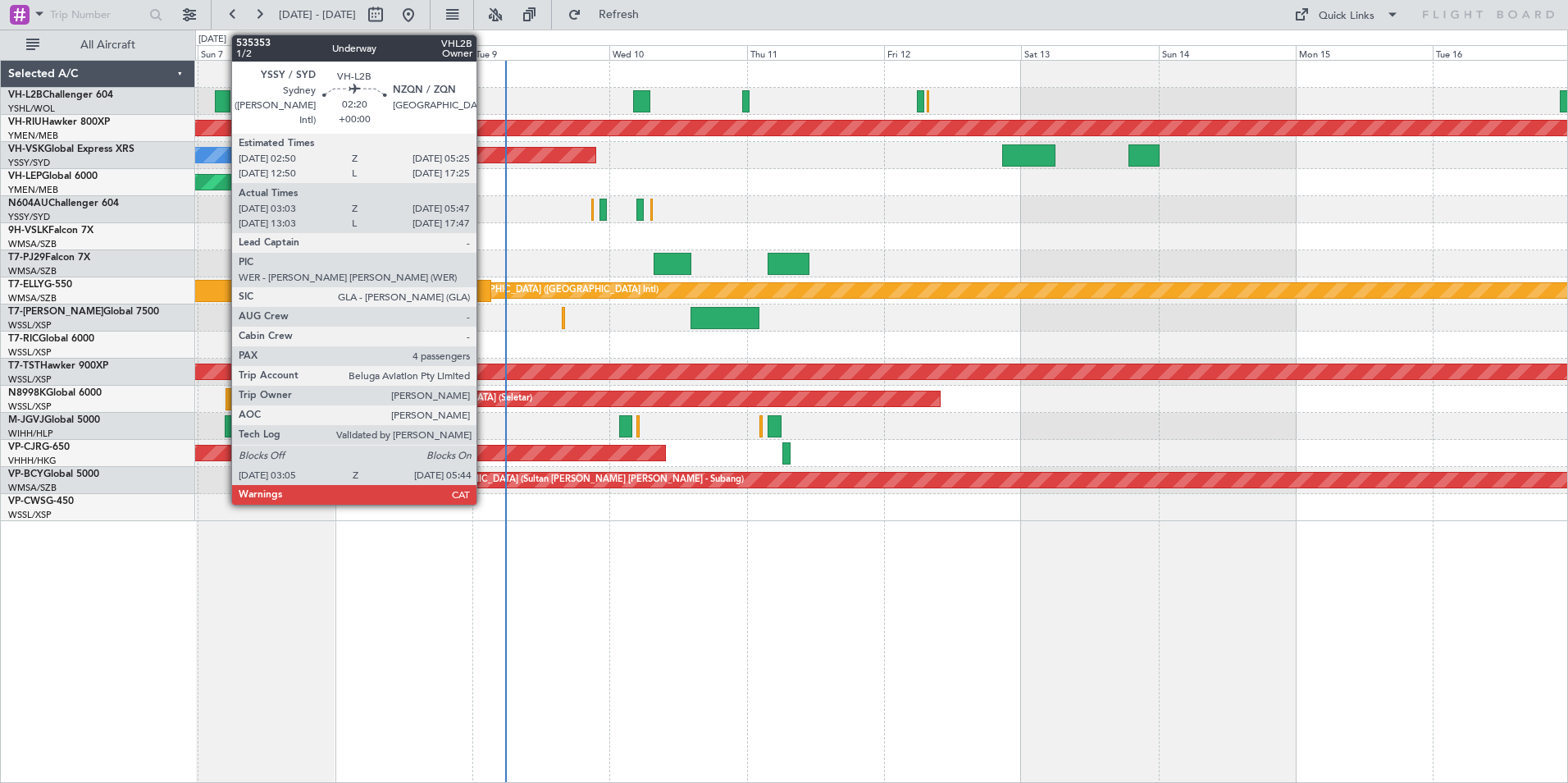
click at [223, 100] on div at bounding box center [222, 101] width 16 height 22
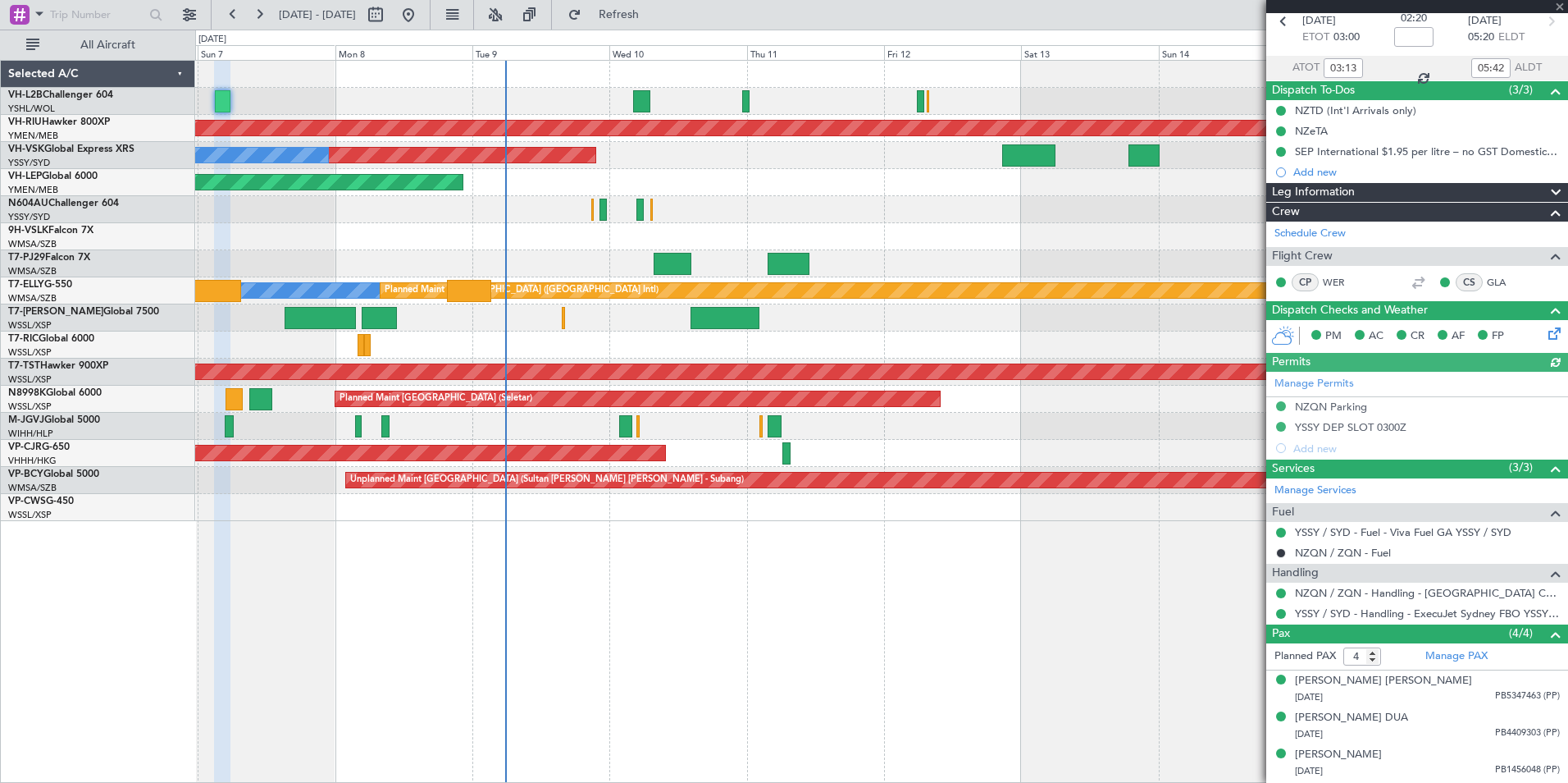
scroll to position [114, 0]
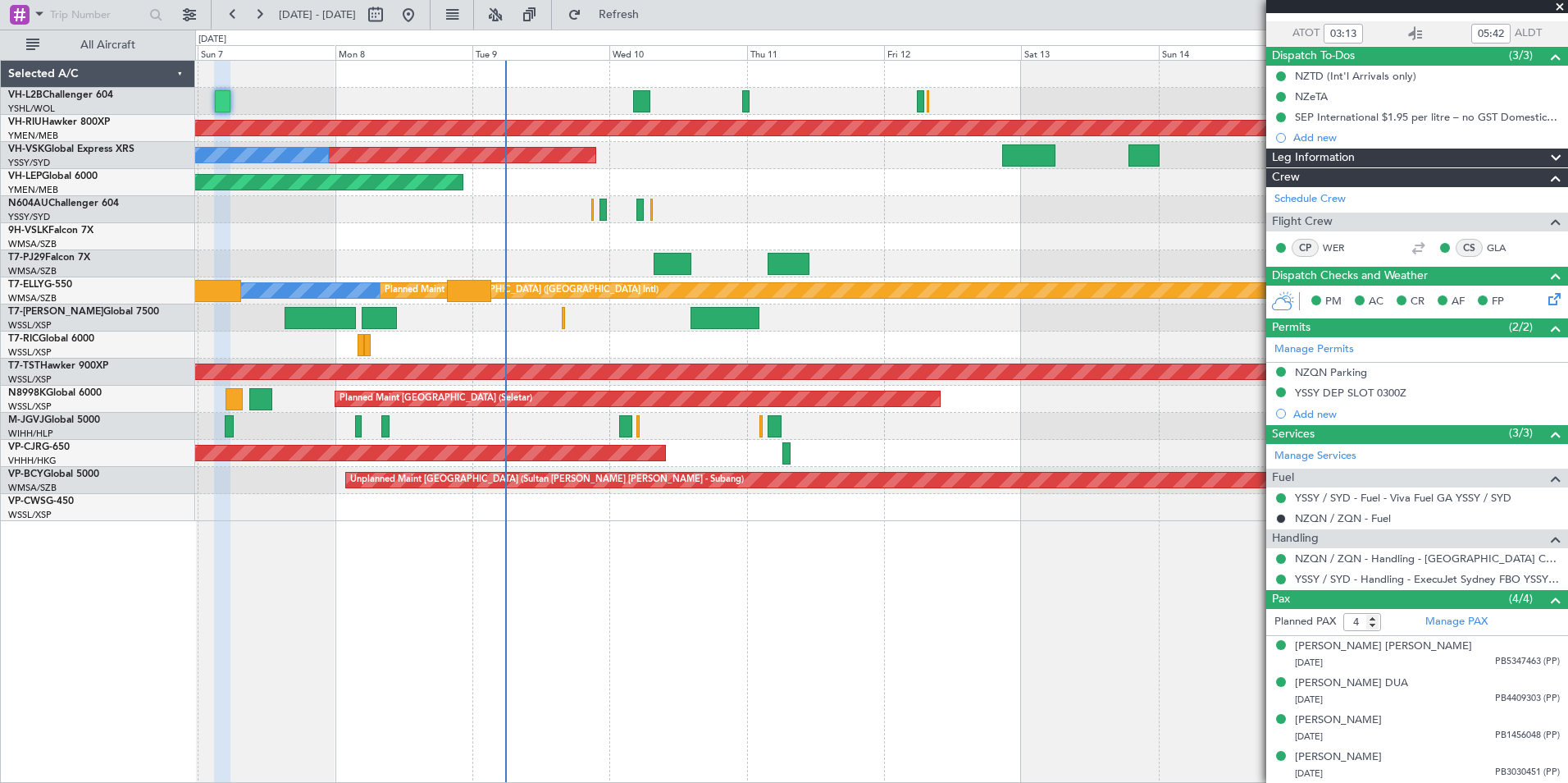
click at [1560, 8] on span at bounding box center [1560, 7] width 17 height 15
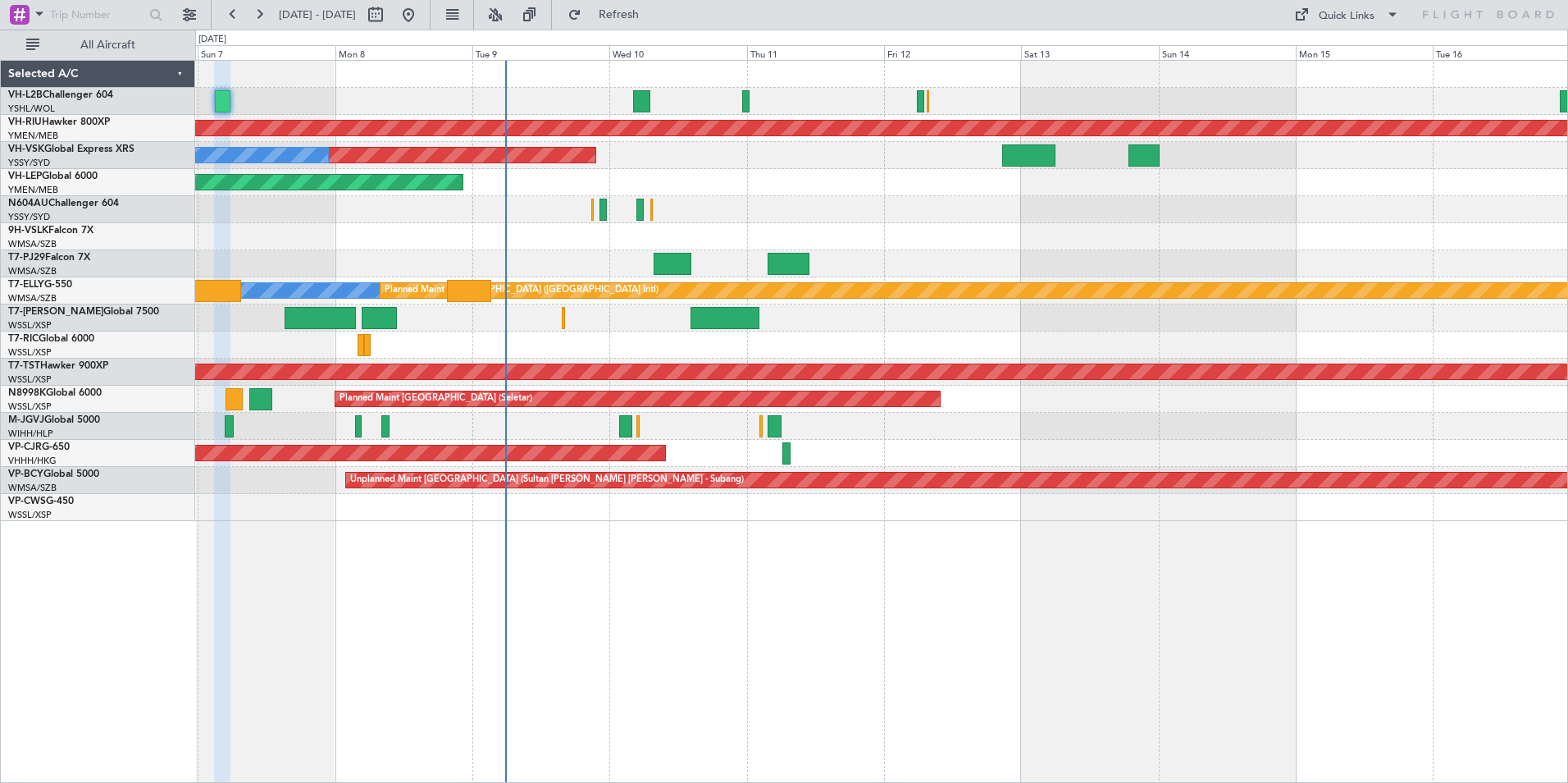
type input "0"
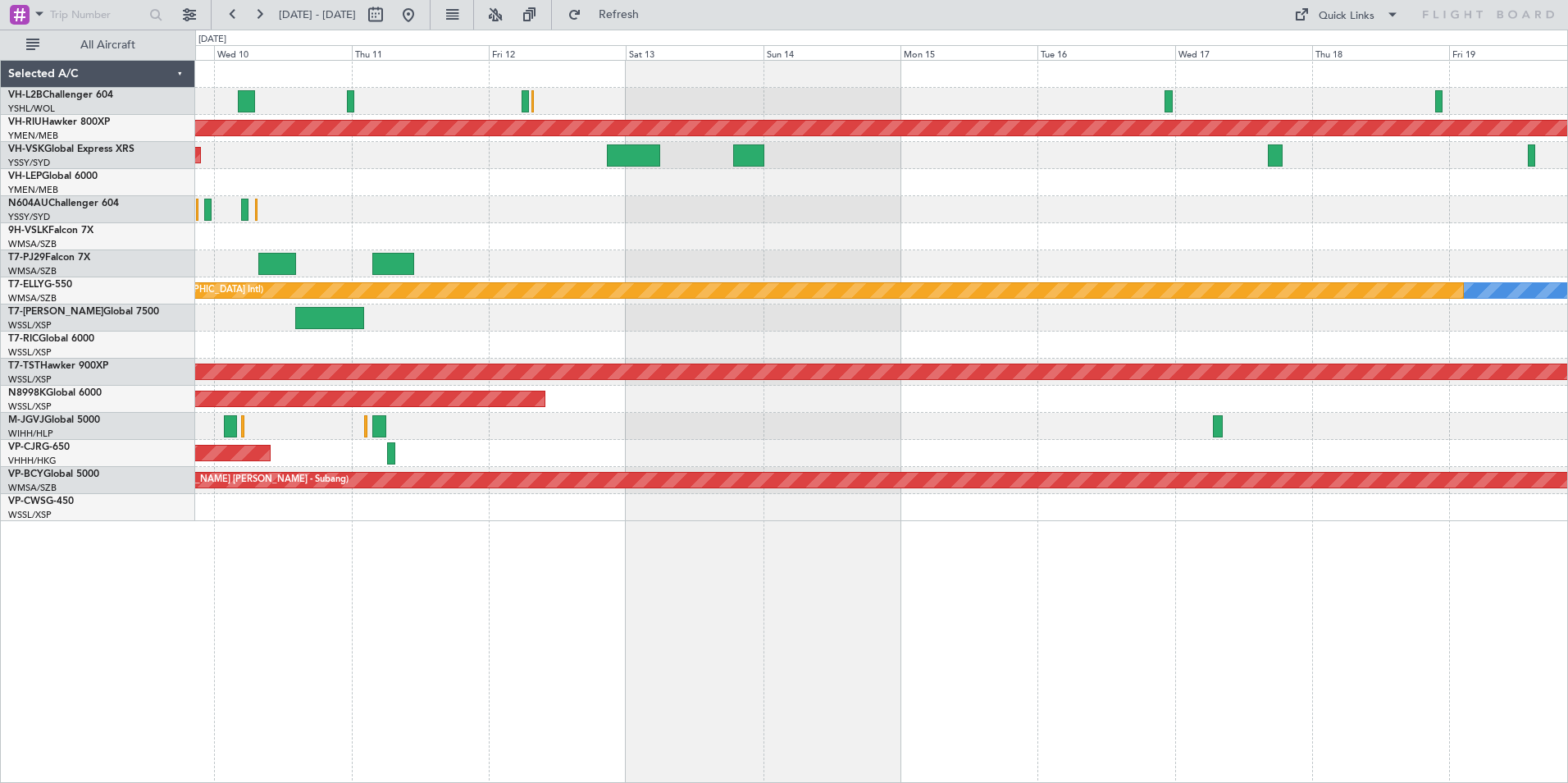
click at [517, 103] on div "Planned Maint [GEOGRAPHIC_DATA] ([GEOGRAPHIC_DATA]) Unplanned Maint Sydney ([PE…" at bounding box center [881, 290] width 1372 height 460
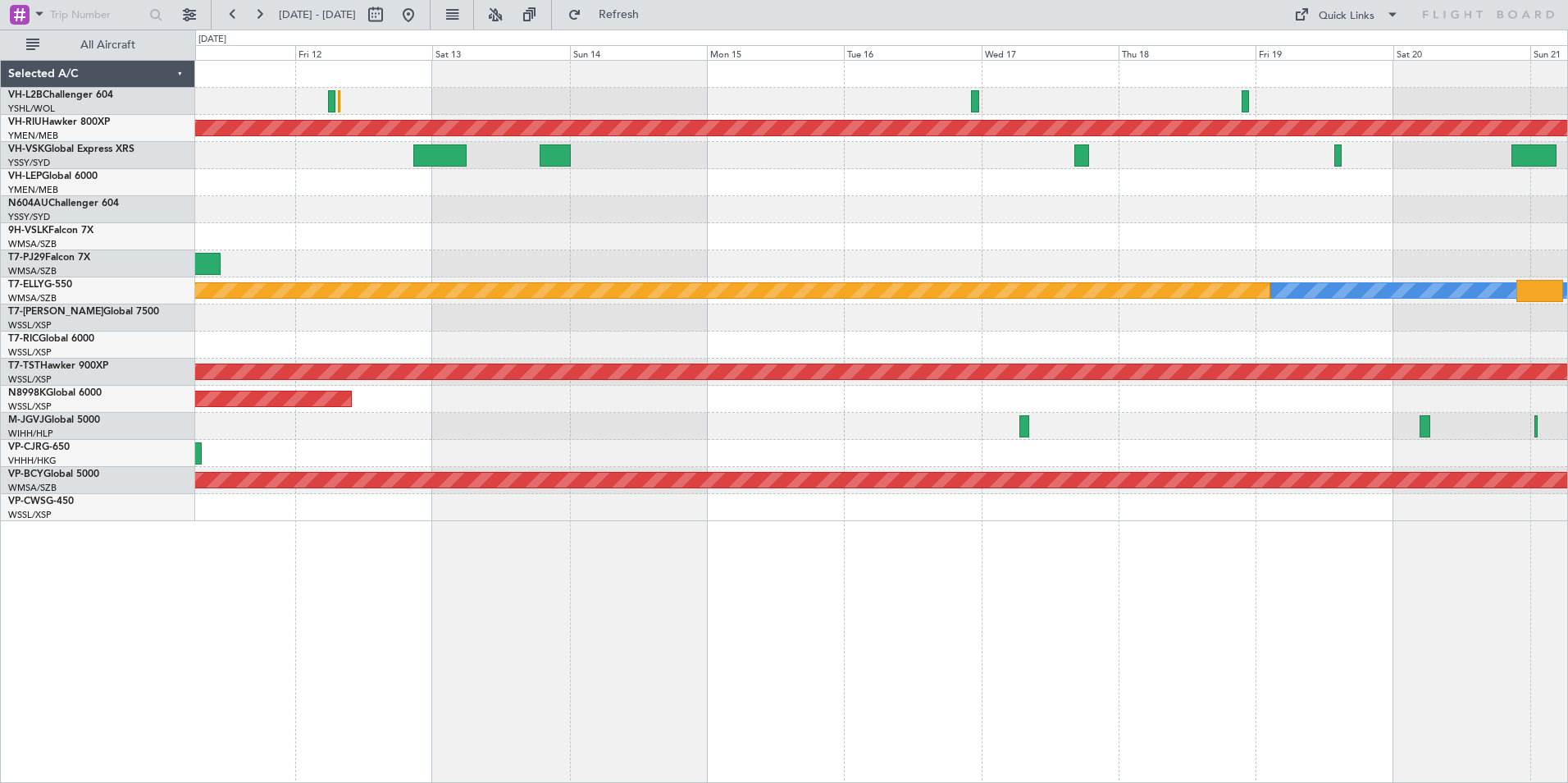
click at [897, 99] on div at bounding box center [881, 101] width 1372 height 27
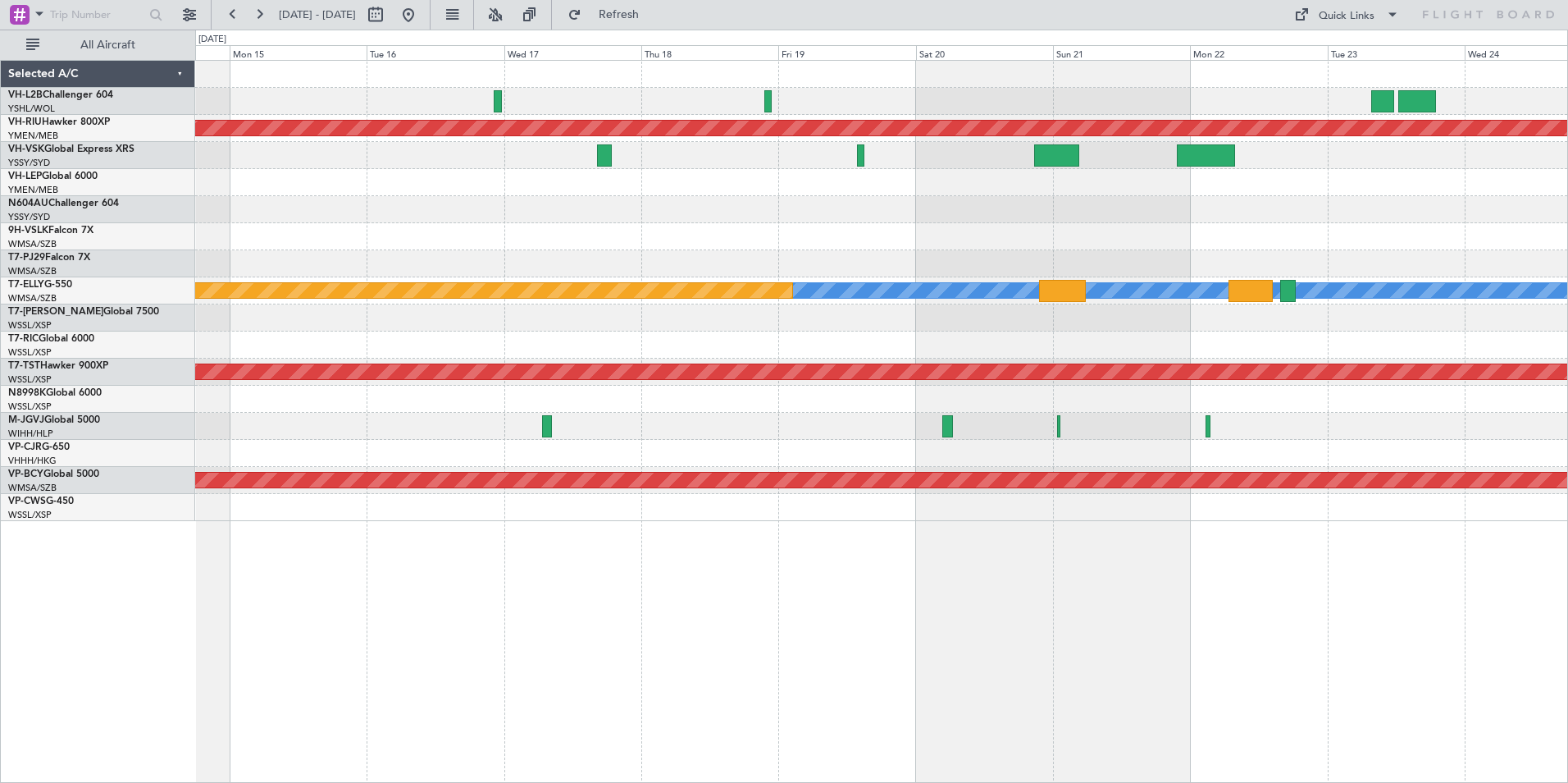
click at [700, 110] on div at bounding box center [881, 101] width 1372 height 27
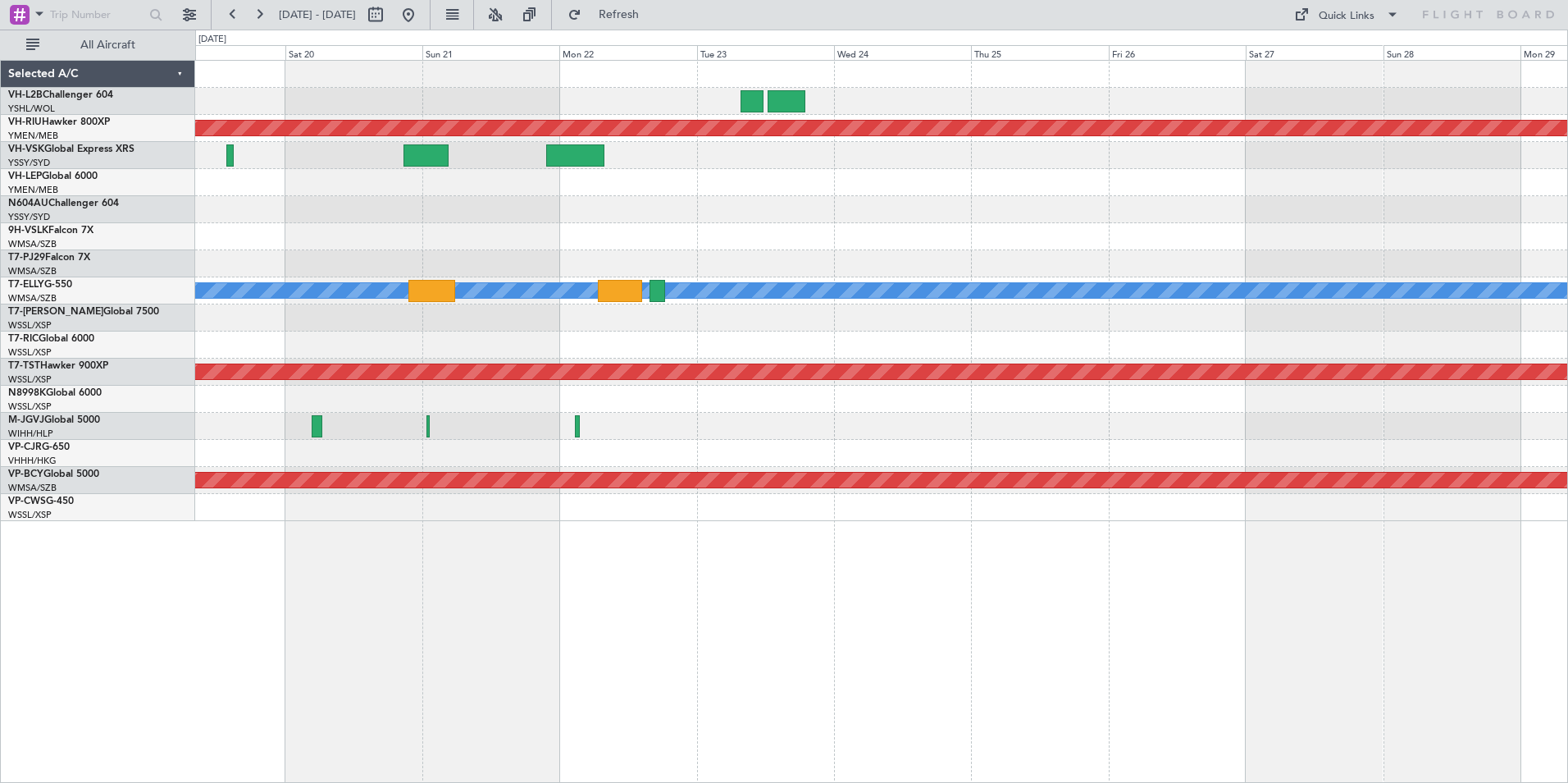
click at [859, 88] on div "Planned Maint [GEOGRAPHIC_DATA] ([GEOGRAPHIC_DATA]) [PERSON_NAME] Planned Maint…" at bounding box center [881, 290] width 1372 height 460
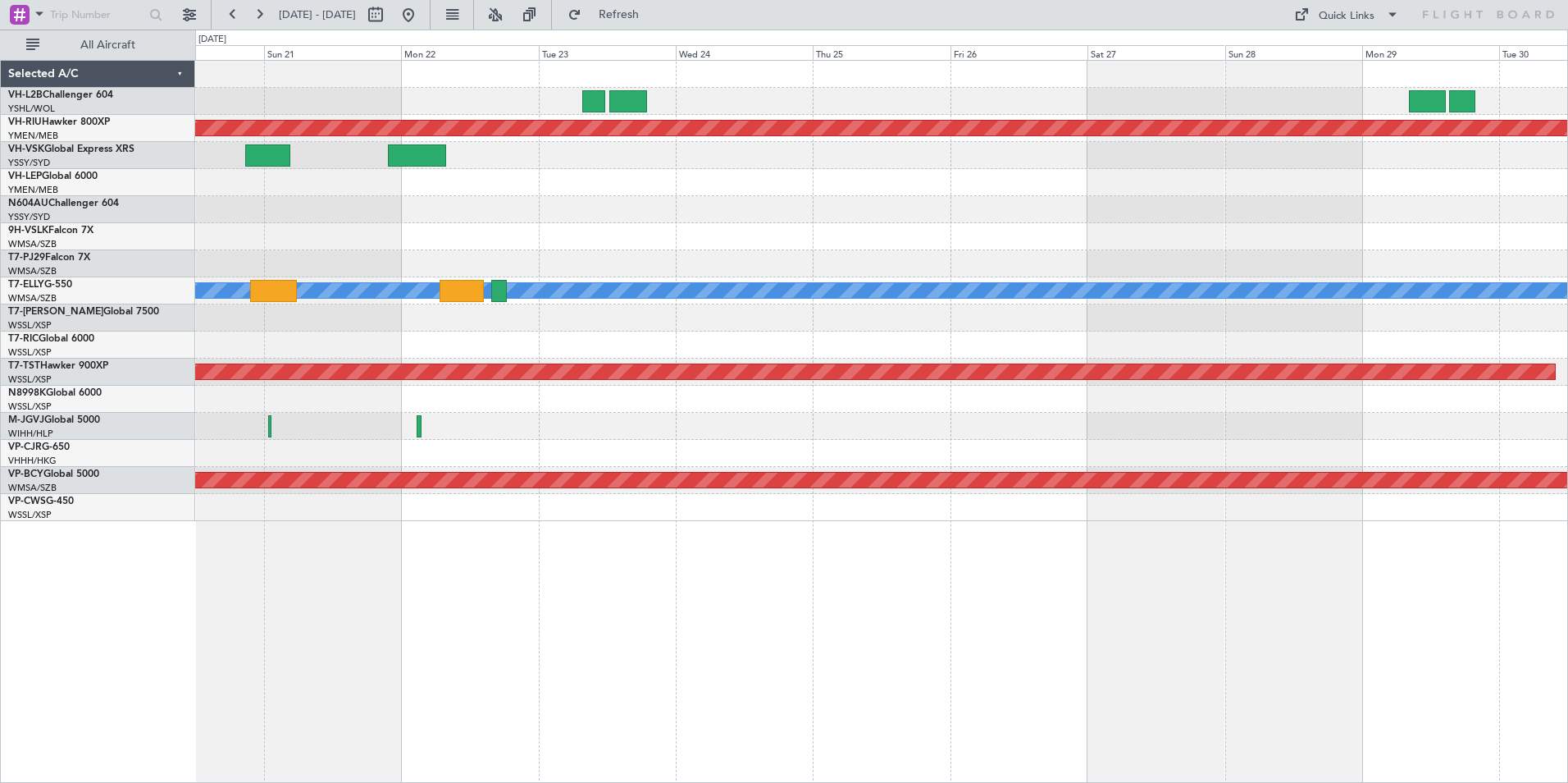
click at [823, 96] on div at bounding box center [881, 101] width 1372 height 27
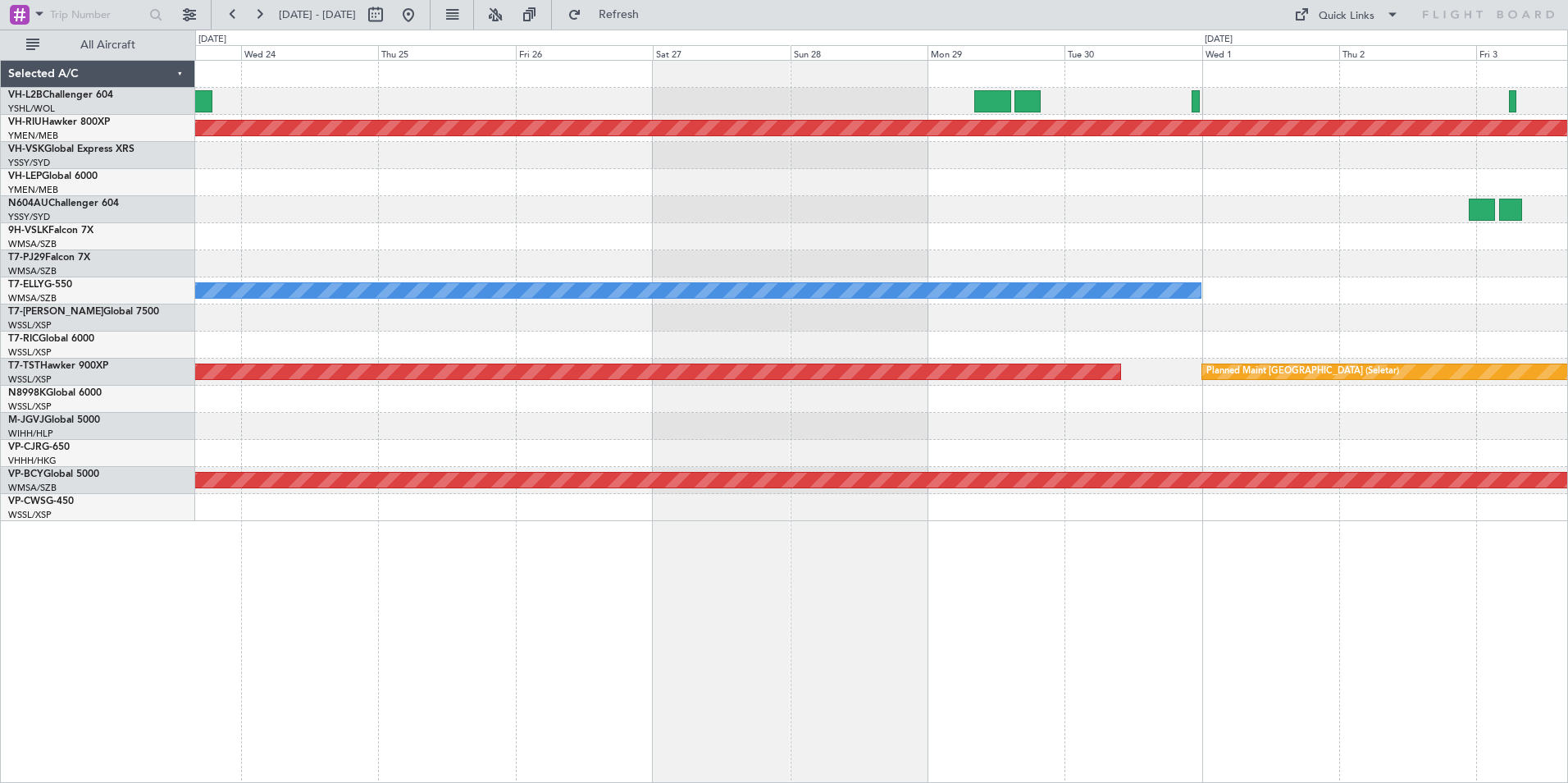
click at [992, 108] on div "Planned Maint [GEOGRAPHIC_DATA] ([GEOGRAPHIC_DATA]) [PERSON_NAME] Planned Maint…" at bounding box center [881, 290] width 1372 height 460
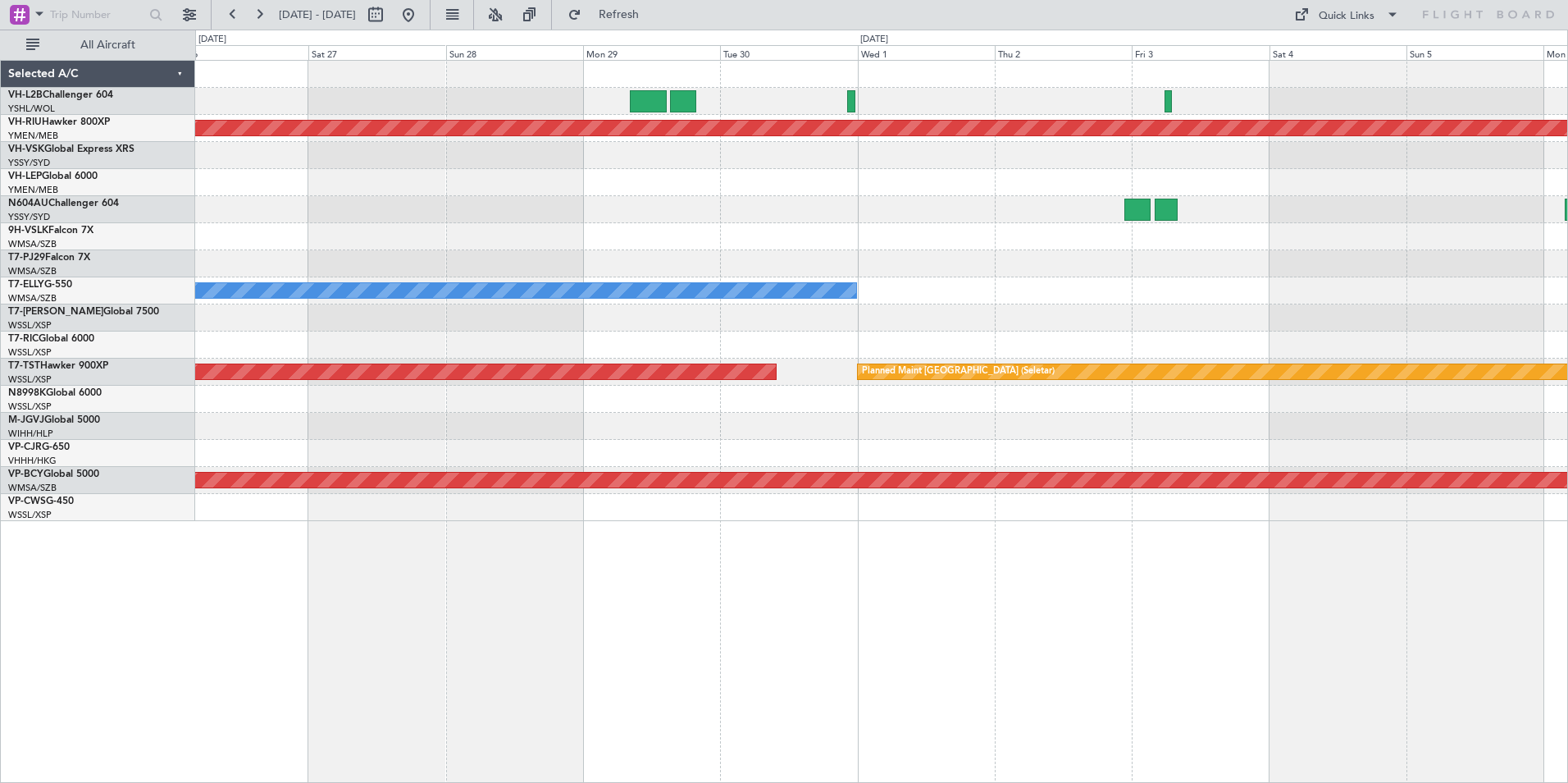
click at [957, 96] on div at bounding box center [881, 101] width 1372 height 27
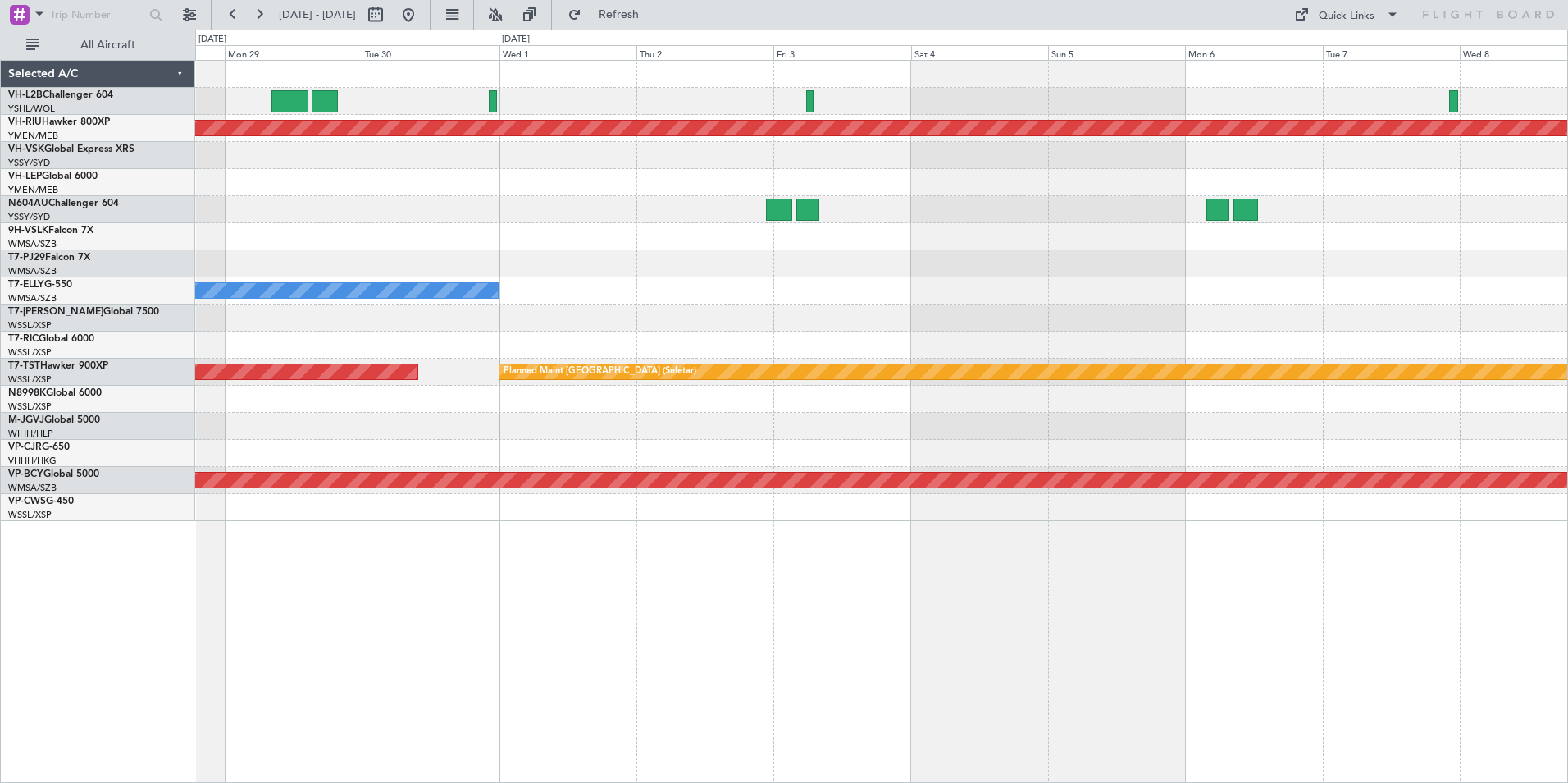
click at [709, 102] on div at bounding box center [881, 101] width 1372 height 27
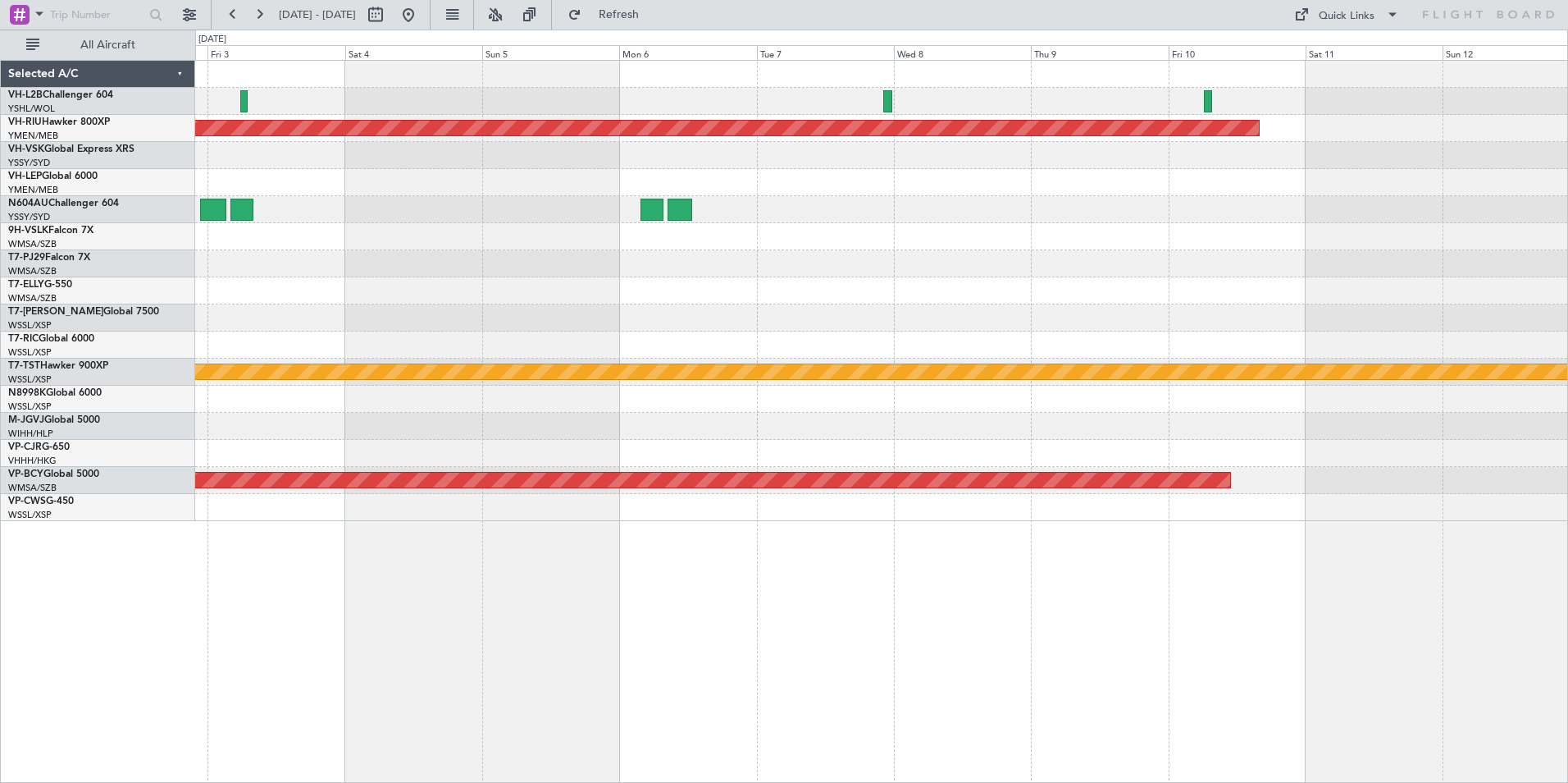
click at [970, 104] on div at bounding box center [881, 101] width 1372 height 27
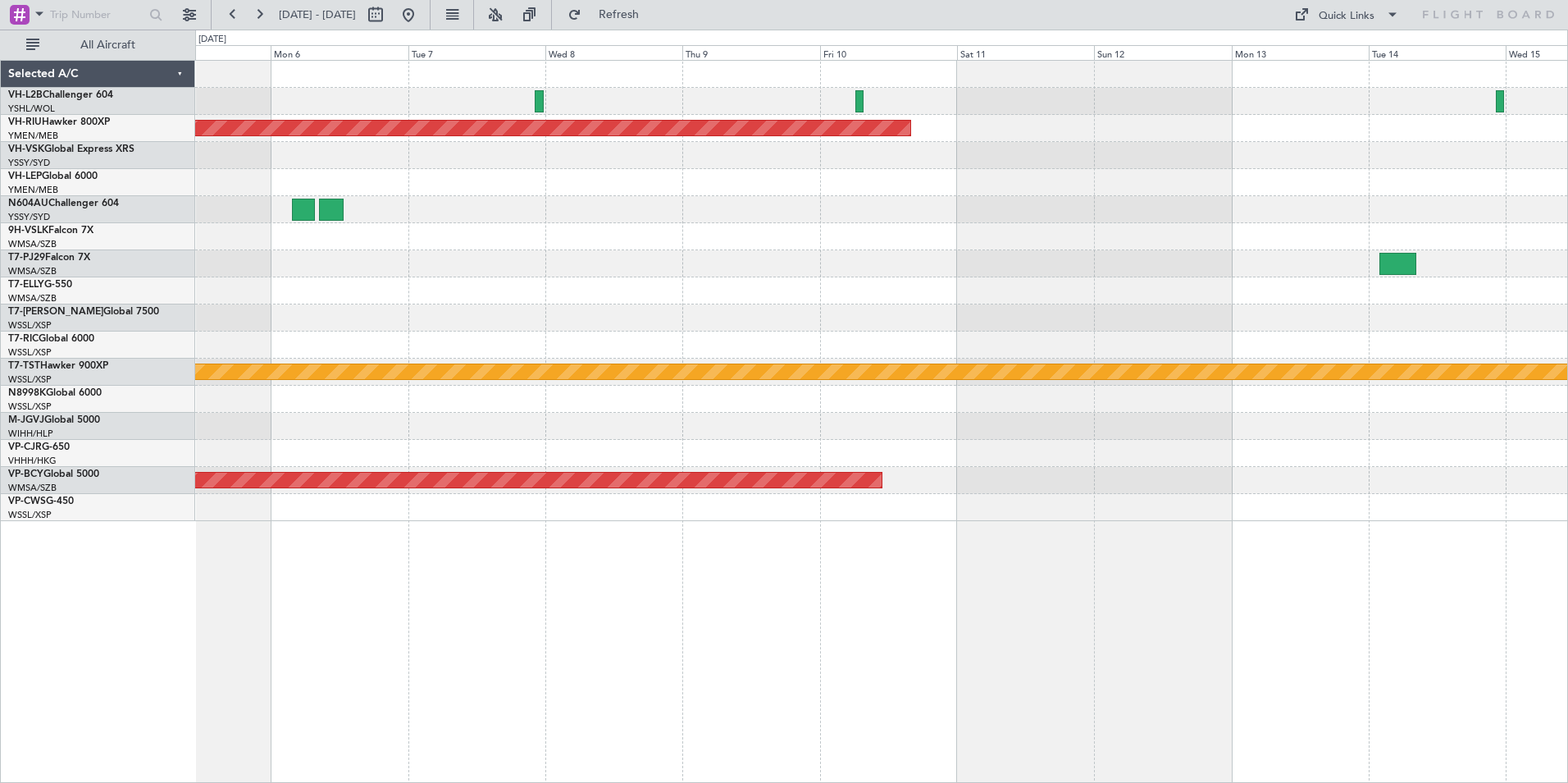
click at [687, 108] on div at bounding box center [881, 101] width 1372 height 27
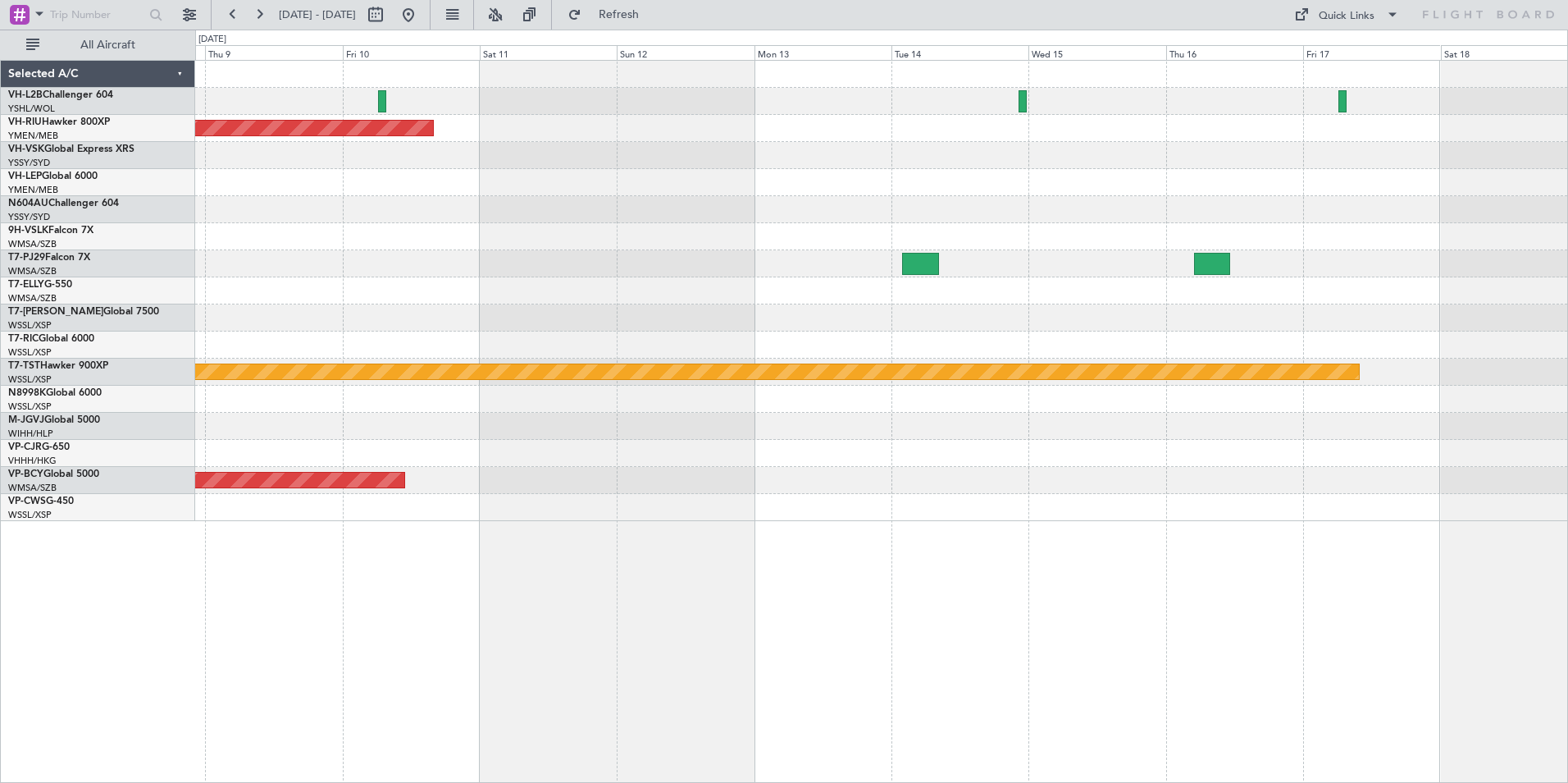
click at [929, 112] on div at bounding box center [881, 101] width 1372 height 27
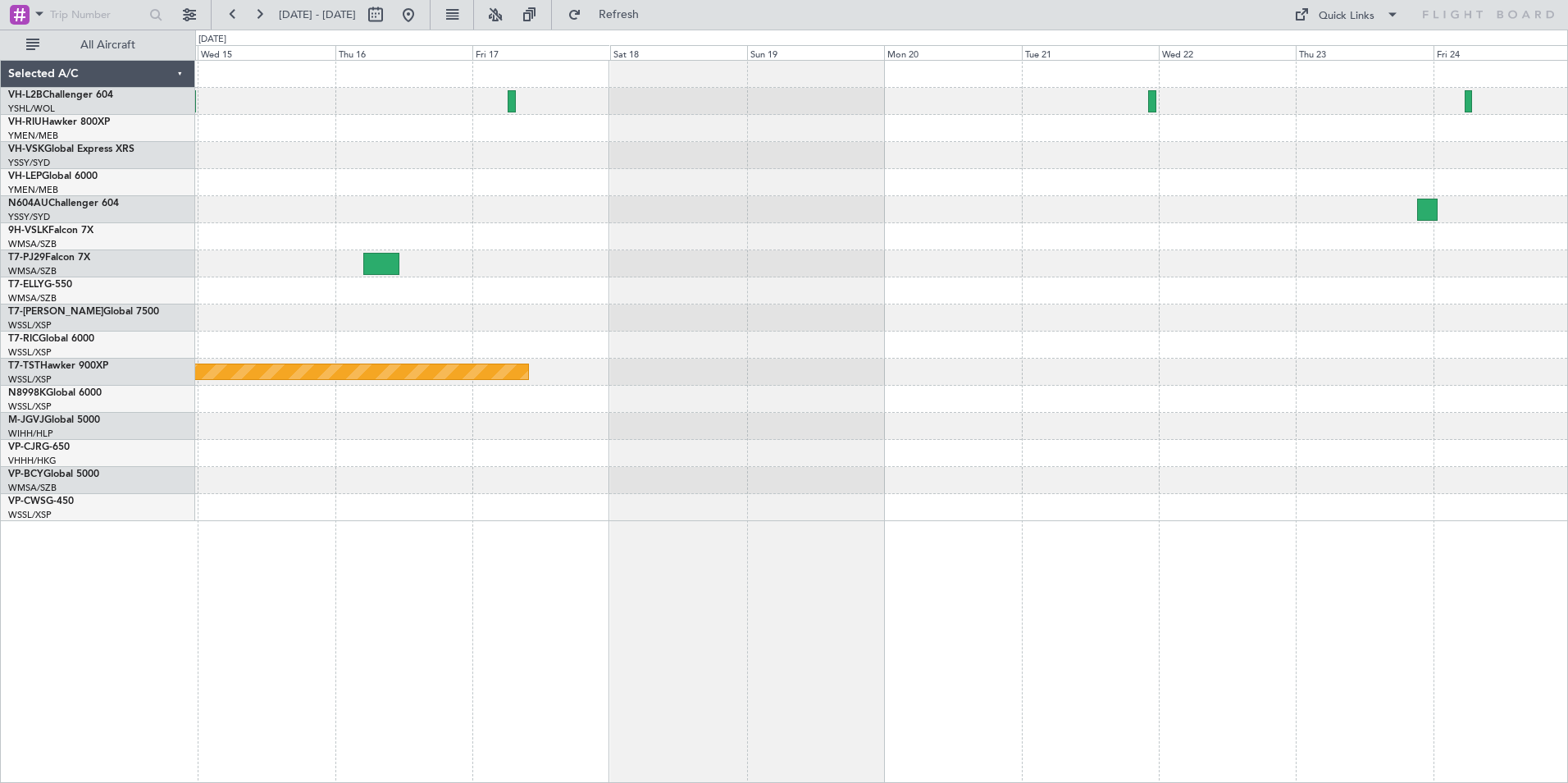
click at [1039, 148] on div "Planned Maint [GEOGRAPHIC_DATA] (Seletar)" at bounding box center [881, 290] width 1372 height 460
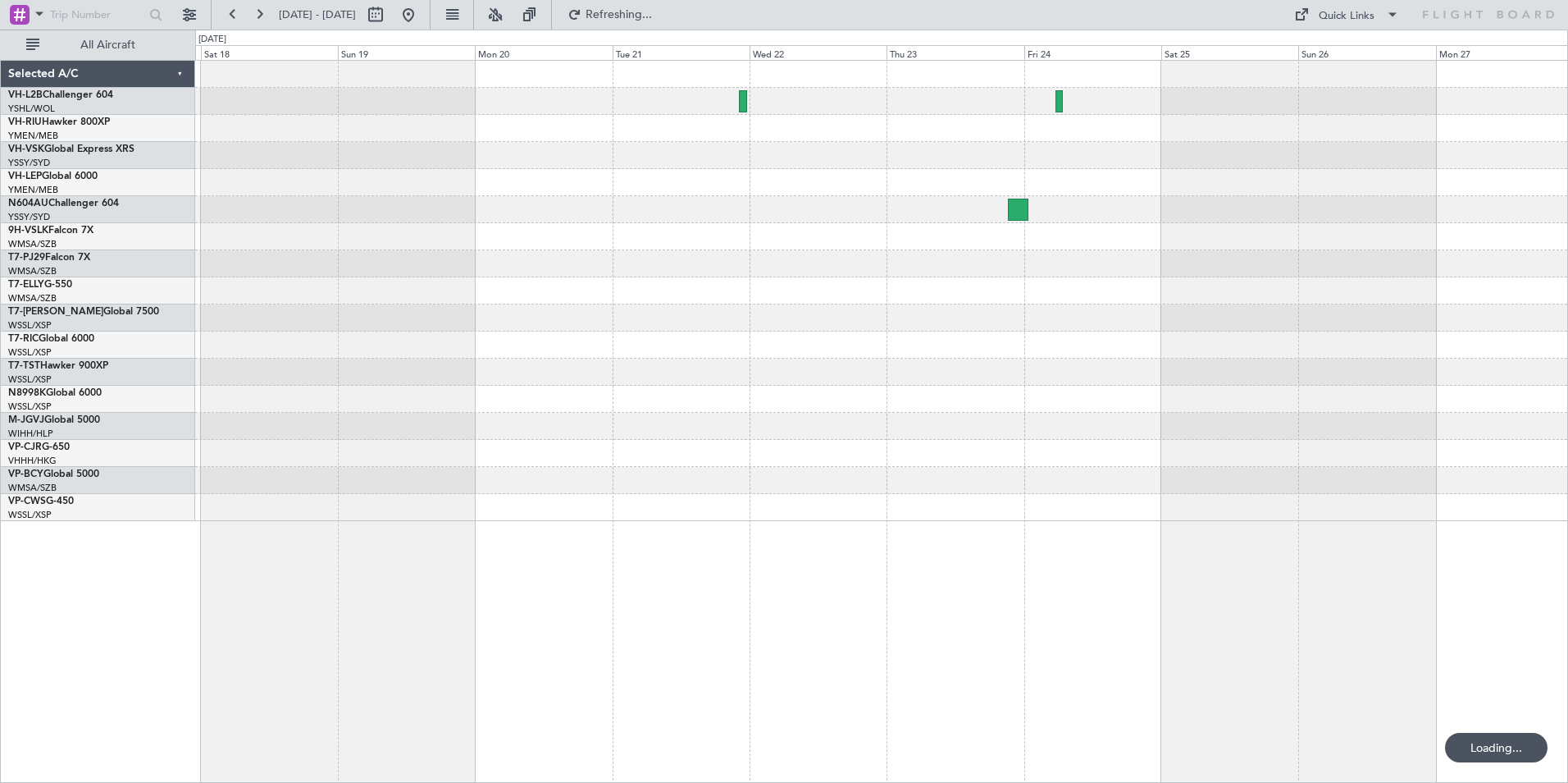
click at [962, 148] on div "Planned Maint [GEOGRAPHIC_DATA] (Seletar)" at bounding box center [881, 290] width 1372 height 460
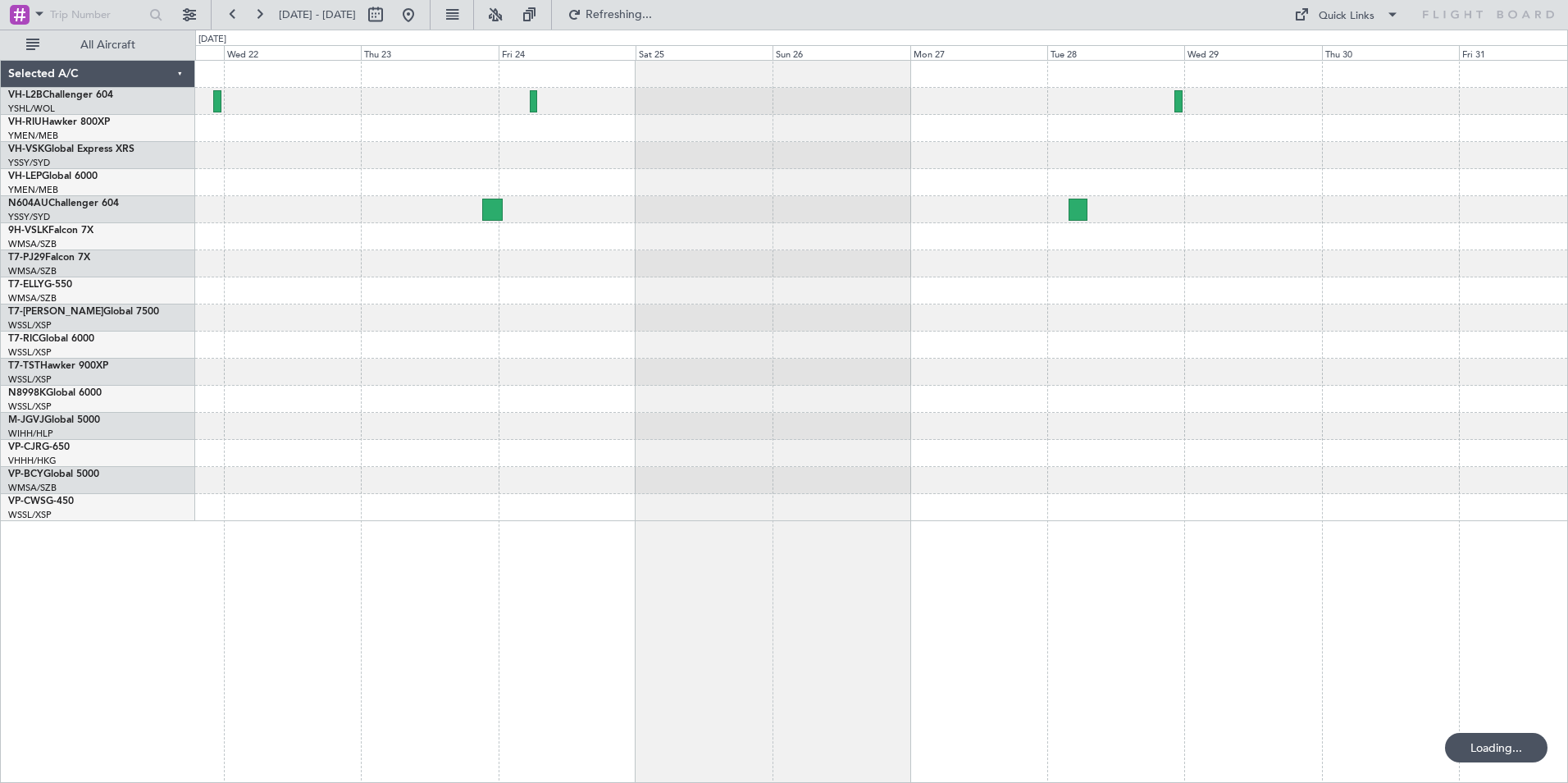
click at [708, 153] on div at bounding box center [881, 290] width 1372 height 460
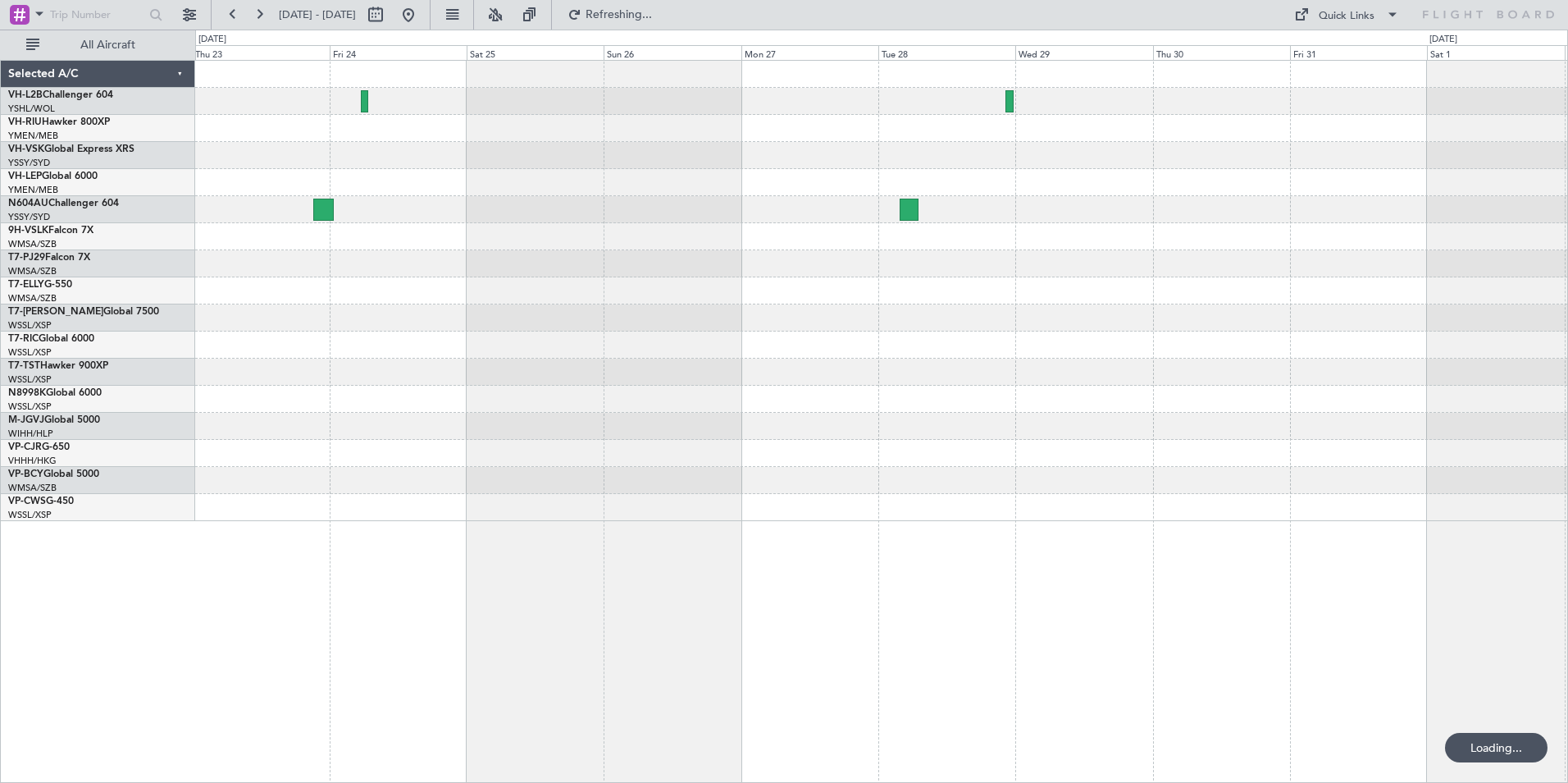
click at [939, 152] on div at bounding box center [881, 290] width 1372 height 460
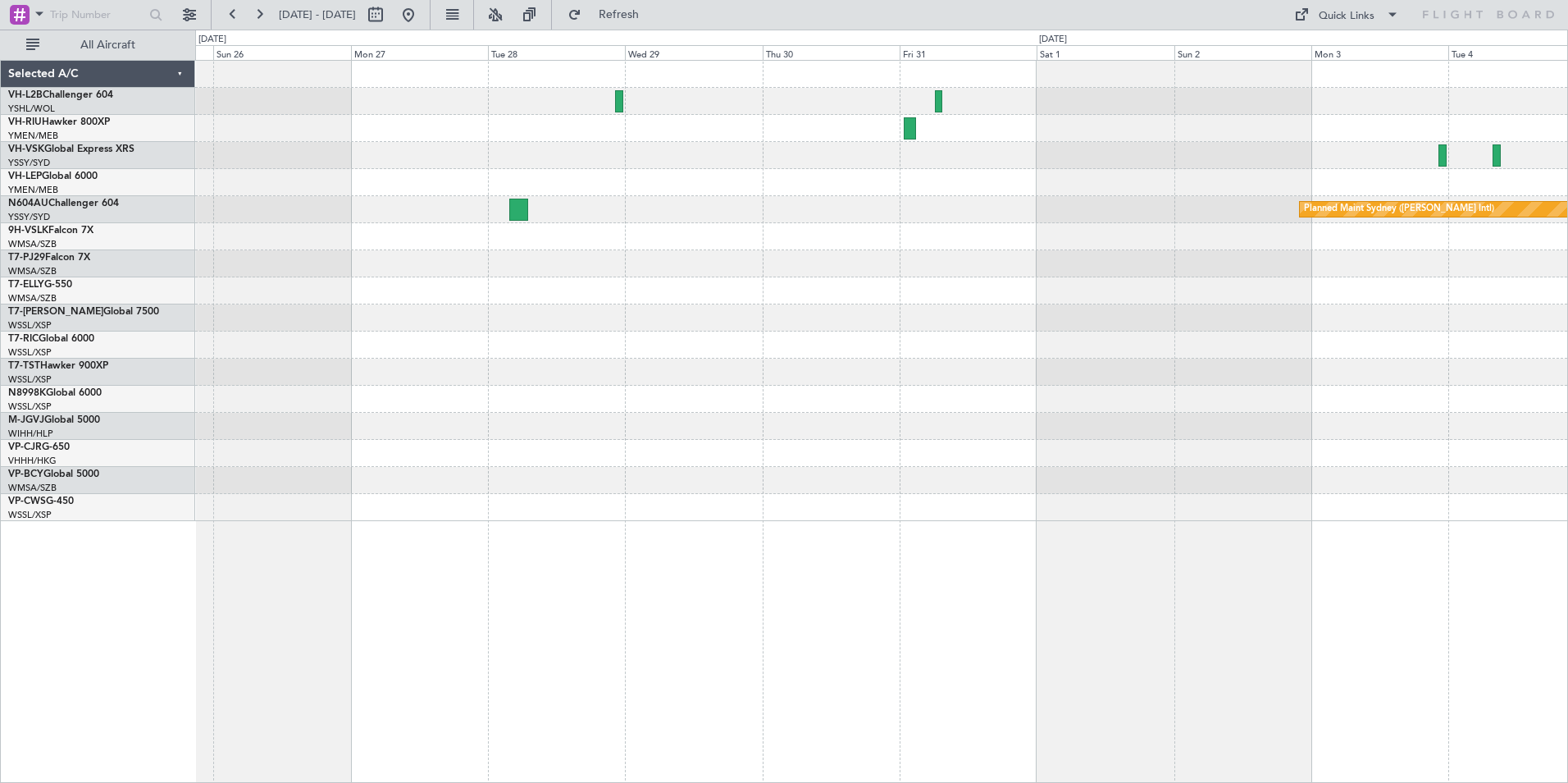
click at [761, 125] on div "Planned Maint Sydney ([PERSON_NAME] Intl)" at bounding box center [881, 290] width 1372 height 460
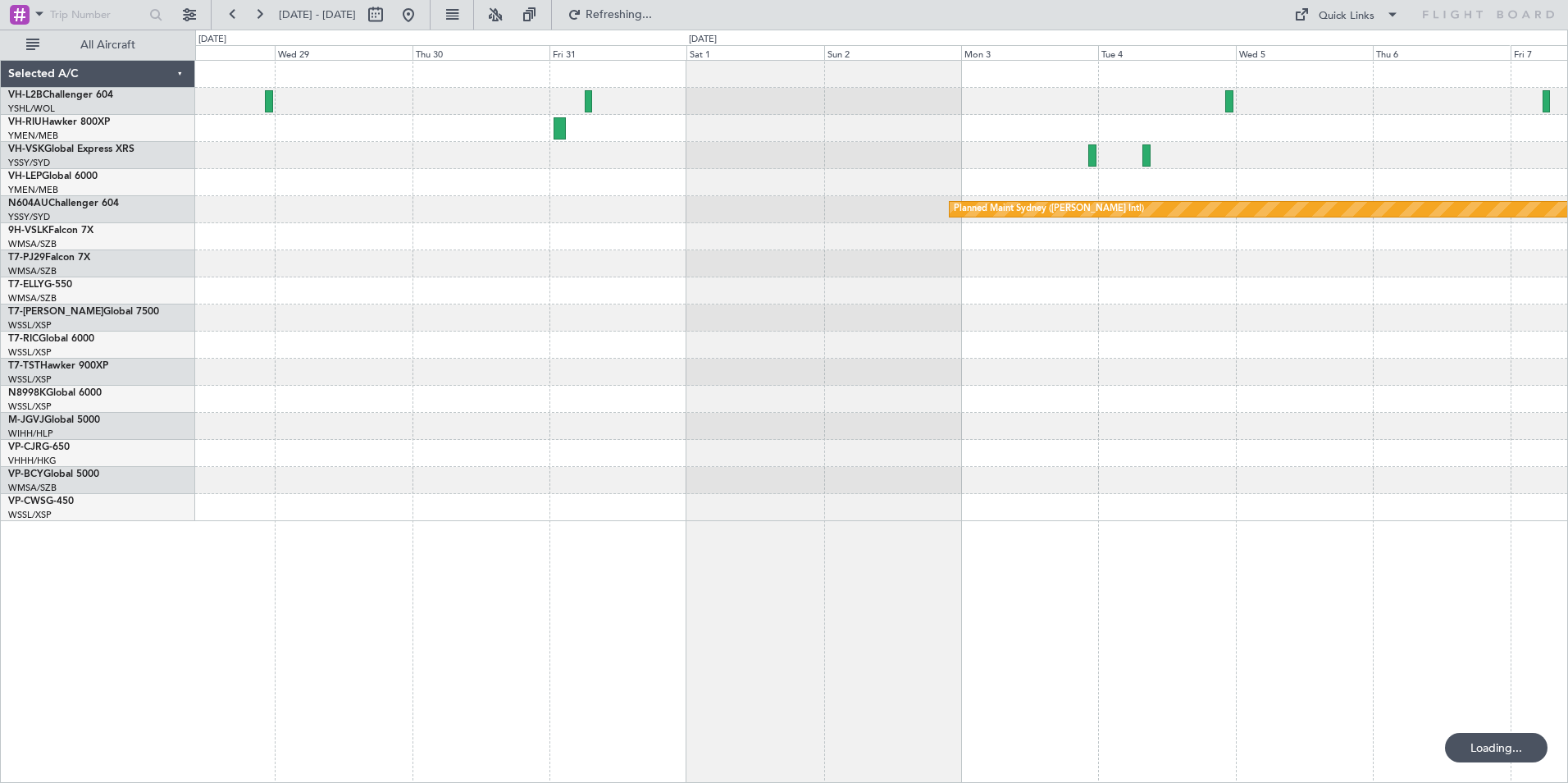
click at [860, 133] on div at bounding box center [881, 128] width 1372 height 27
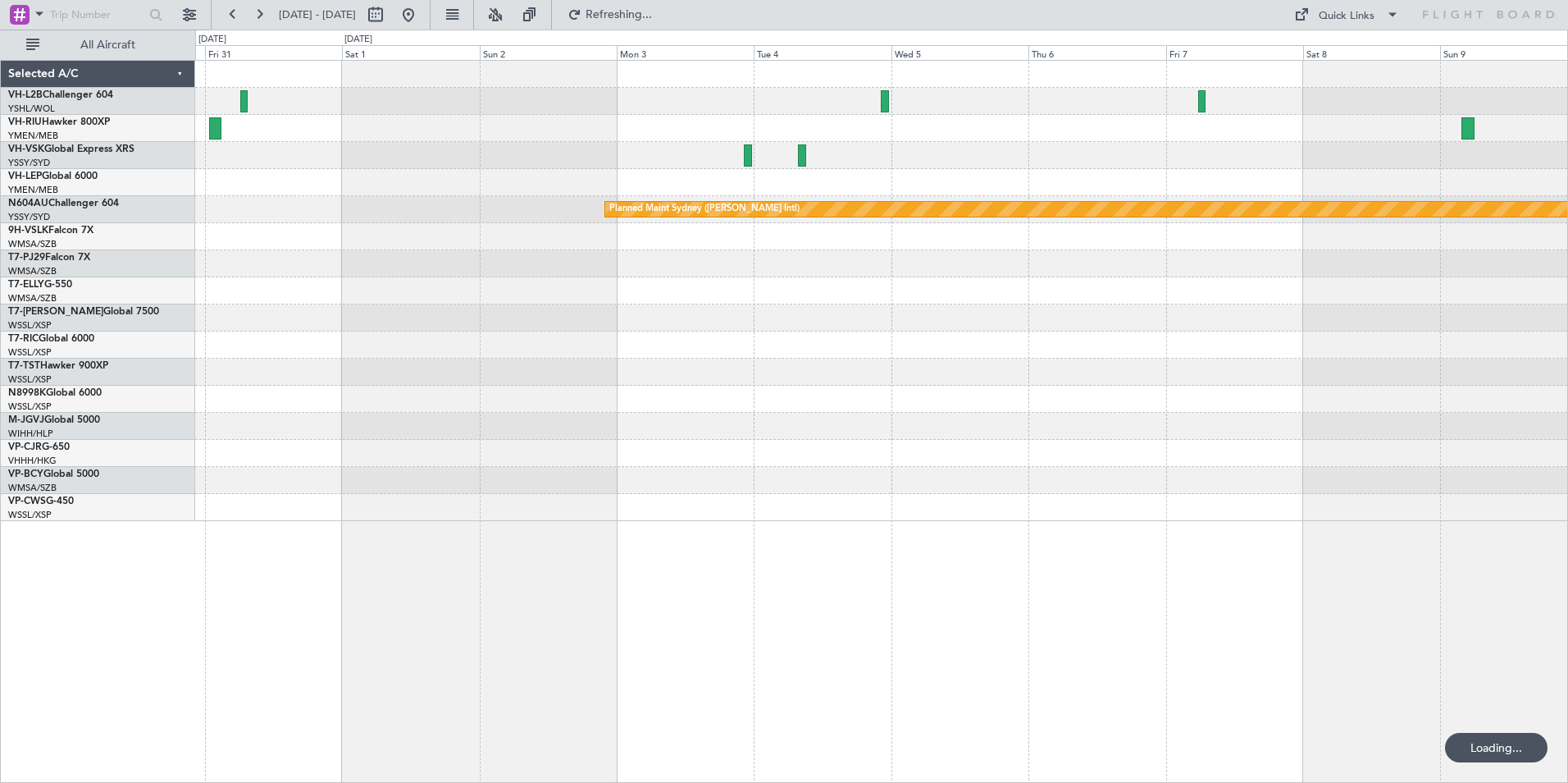
click at [724, 161] on div "Planned Maint Sydney ([PERSON_NAME] Intl)" at bounding box center [881, 290] width 1372 height 460
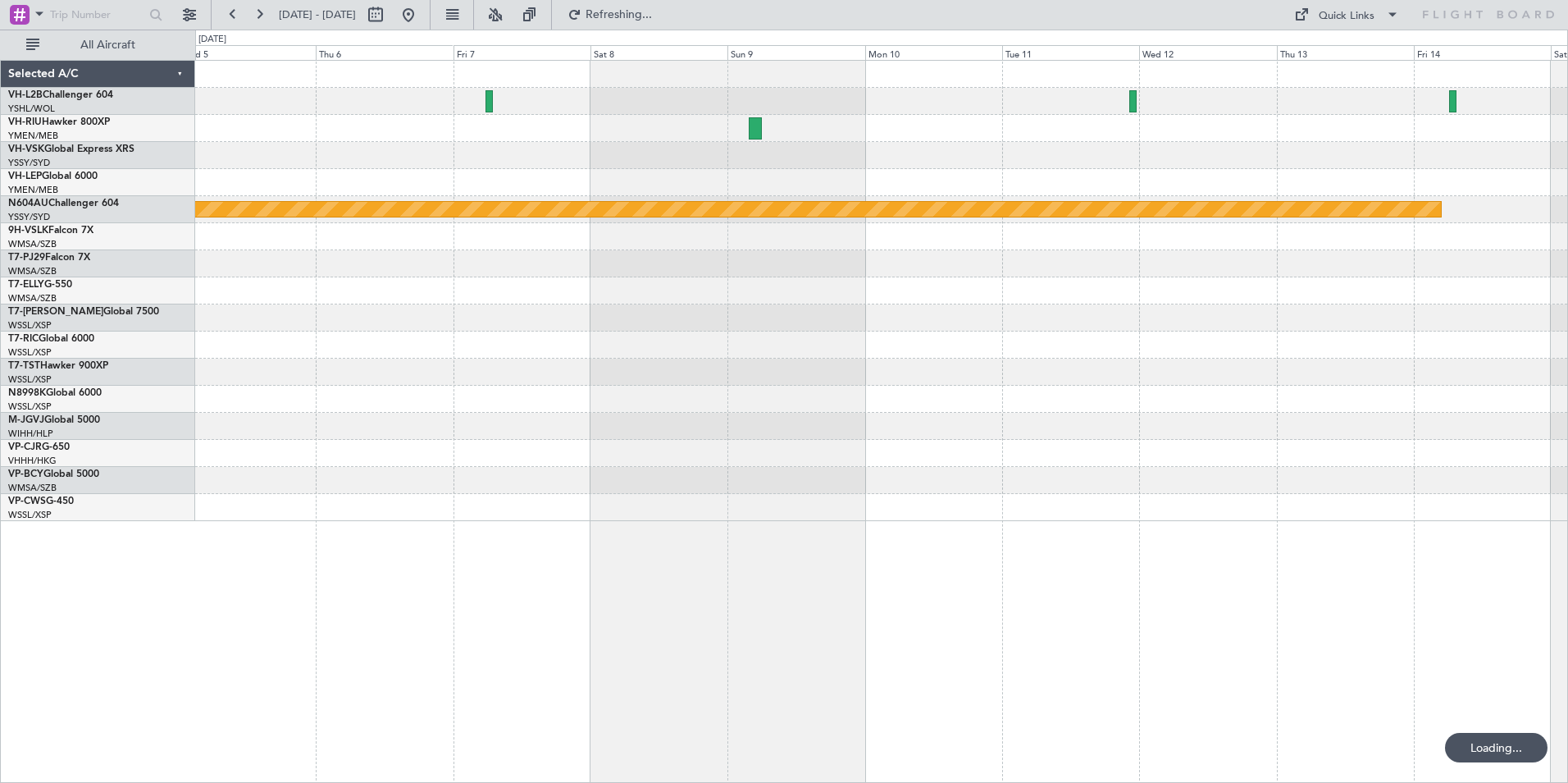
click at [715, 133] on div at bounding box center [881, 128] width 1372 height 27
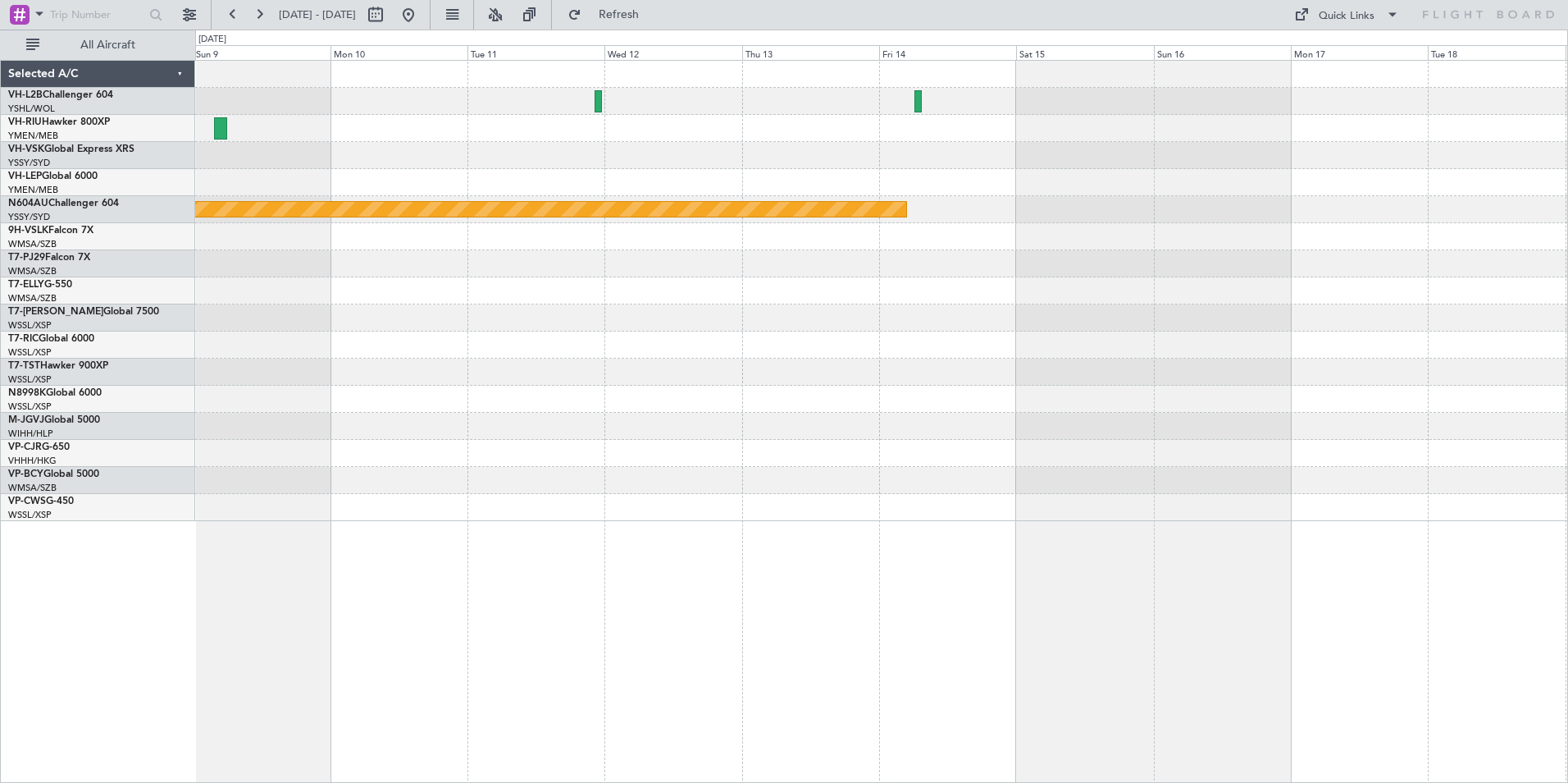
click at [554, 181] on div "Planned Maint Sydney ([PERSON_NAME] Intl)" at bounding box center [881, 290] width 1372 height 460
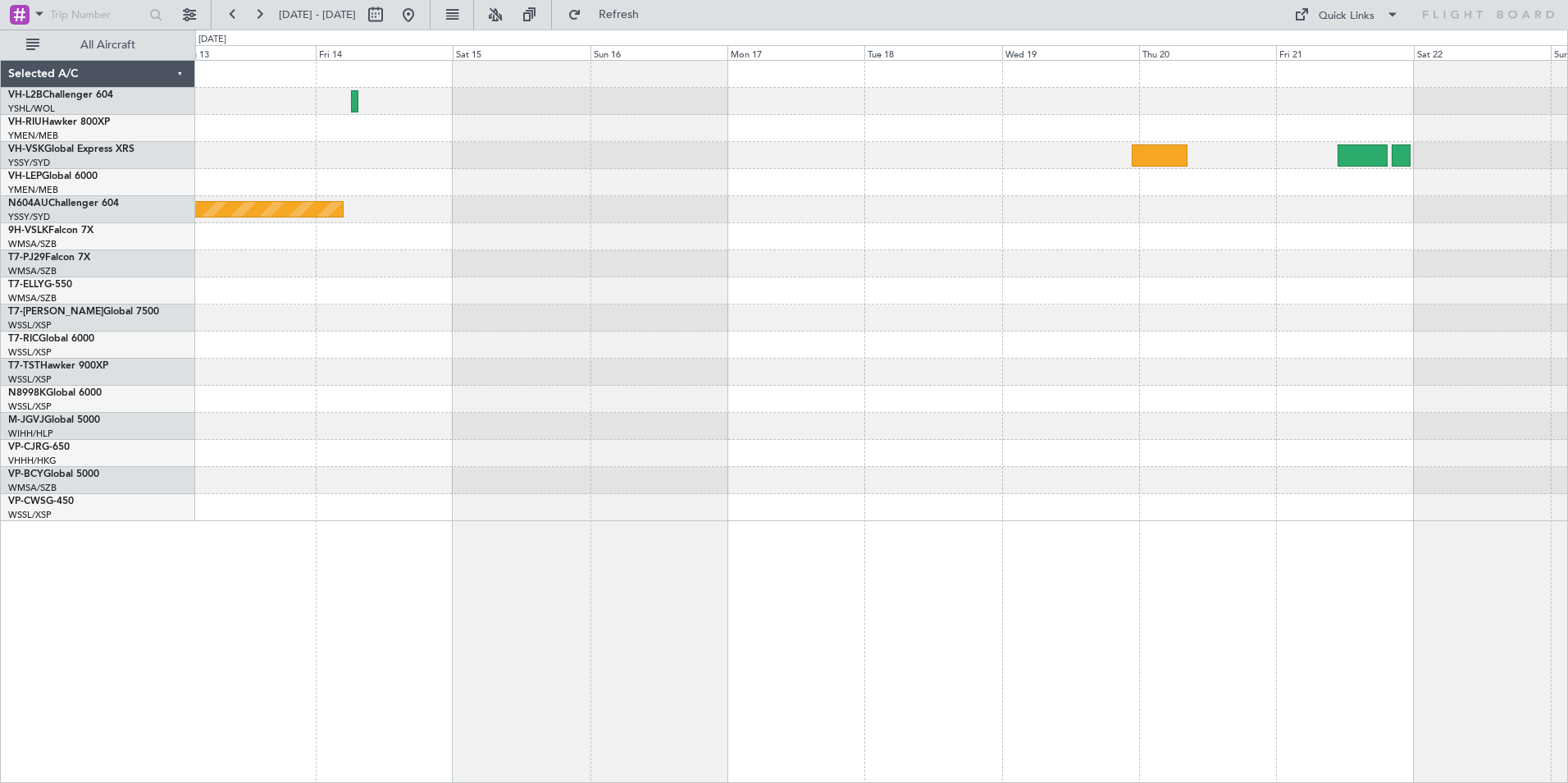
click at [817, 160] on div "Planned Maint Sydney ([PERSON_NAME] Intl)" at bounding box center [881, 290] width 1372 height 460
